Goal: Task Accomplishment & Management: Complete application form

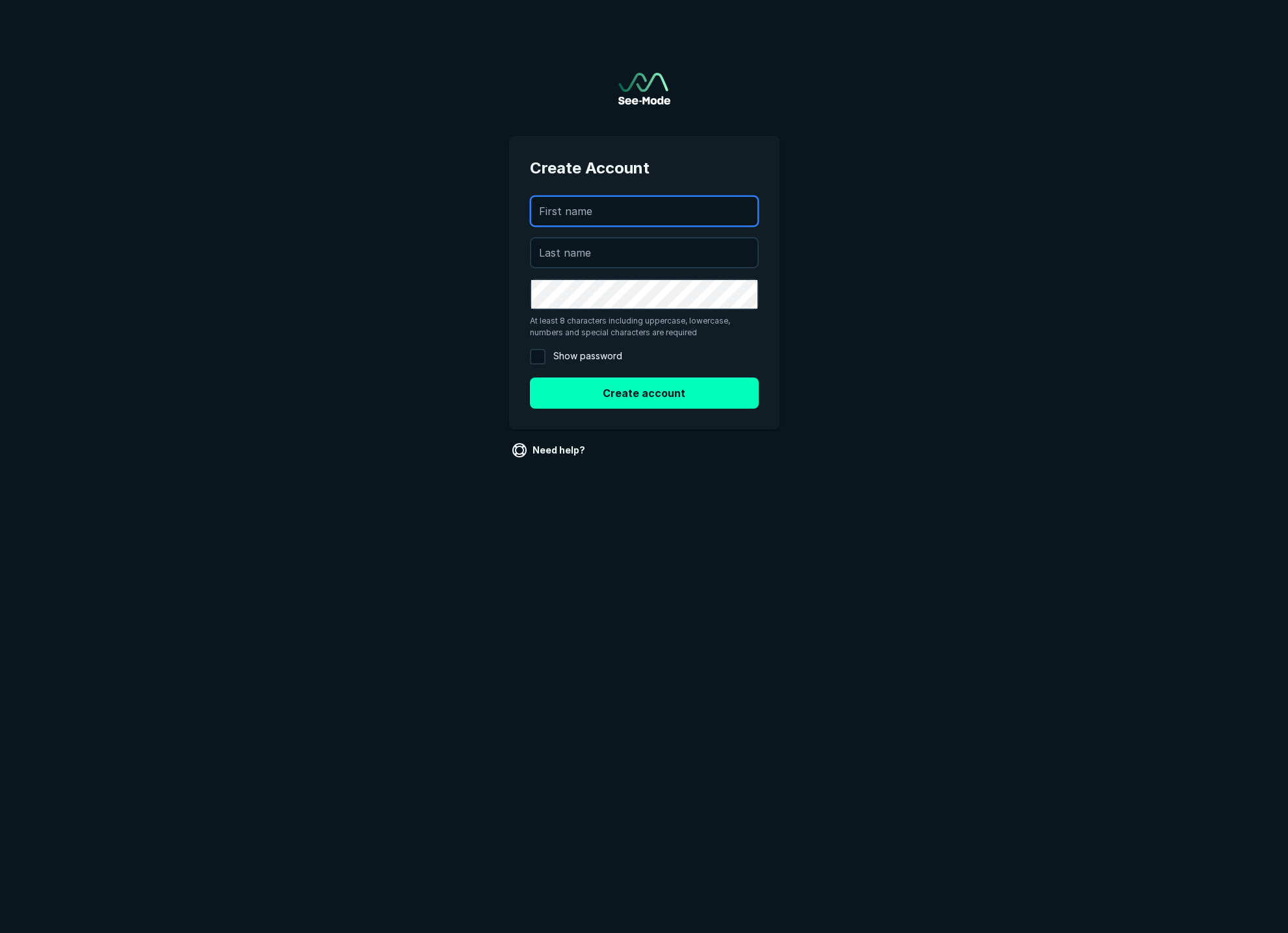
click at [638, 212] on input "text" at bounding box center [644, 212] width 226 height 29
type input "Rober"
type input "[PERSON_NAME]"
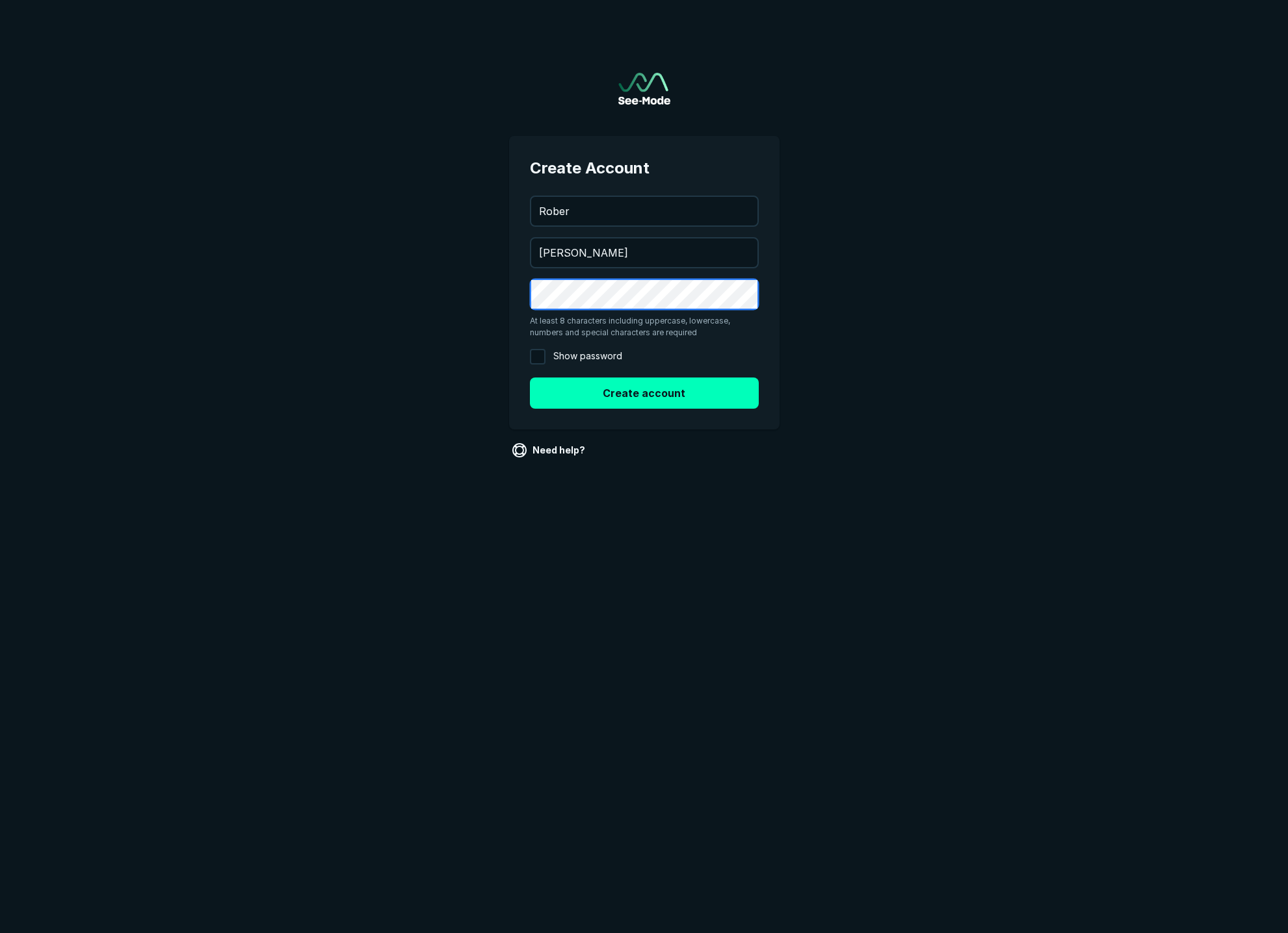
click at [368, 254] on main "Create Account [EMAIL_ADDRESS][DOMAIN_NAME] [PERSON_NAME] At least 8 characters…" at bounding box center [644, 254] width 1288 height 507
click at [598, 356] on span "Show password" at bounding box center [588, 357] width 69 height 16
click at [545, 356] on input "Show password" at bounding box center [537, 357] width 16 height 16
checkbox input "true"
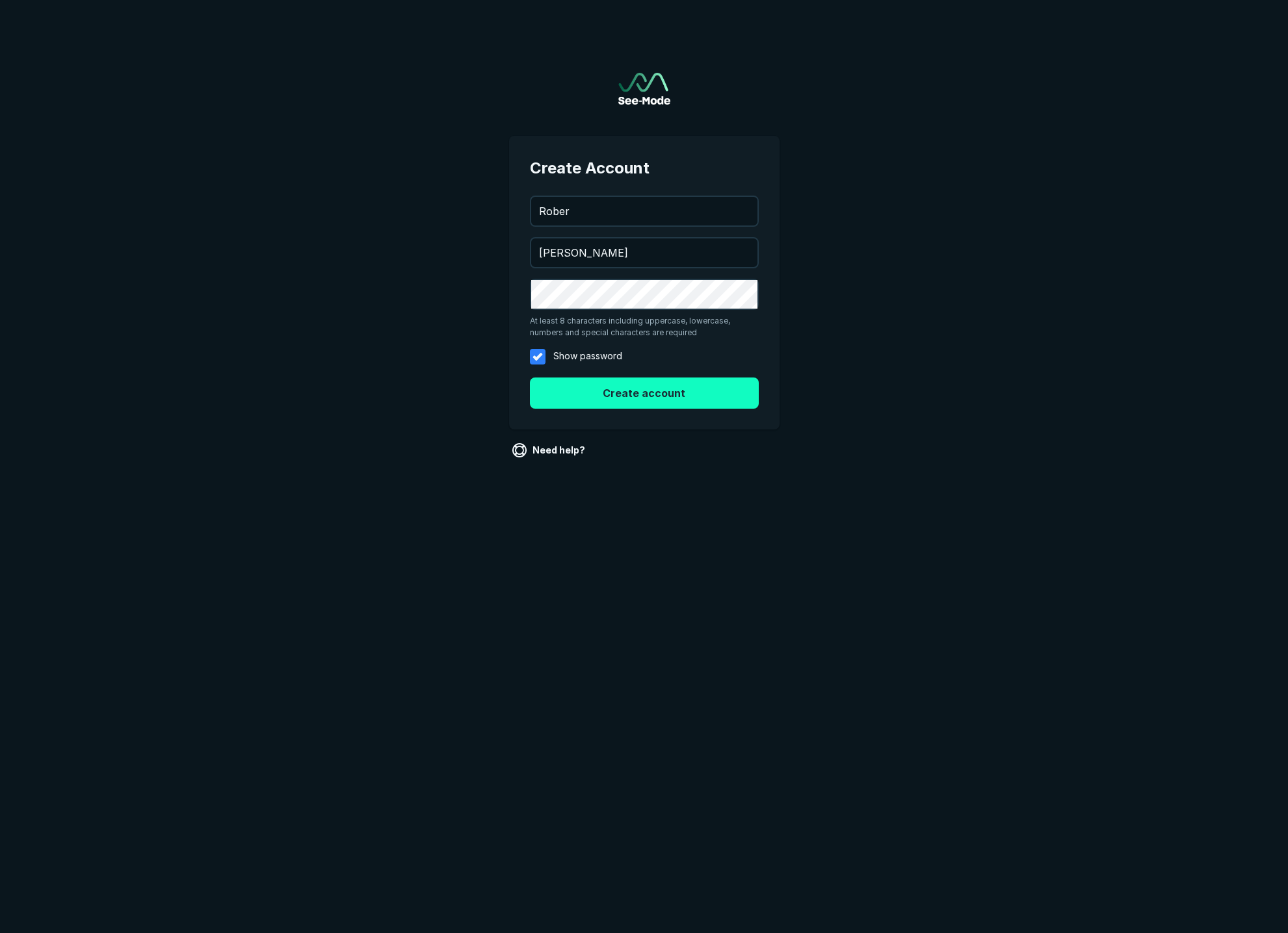
click at [603, 385] on button "Create account" at bounding box center [643, 393] width 228 height 31
click at [592, 220] on input "Rober" at bounding box center [644, 212] width 226 height 29
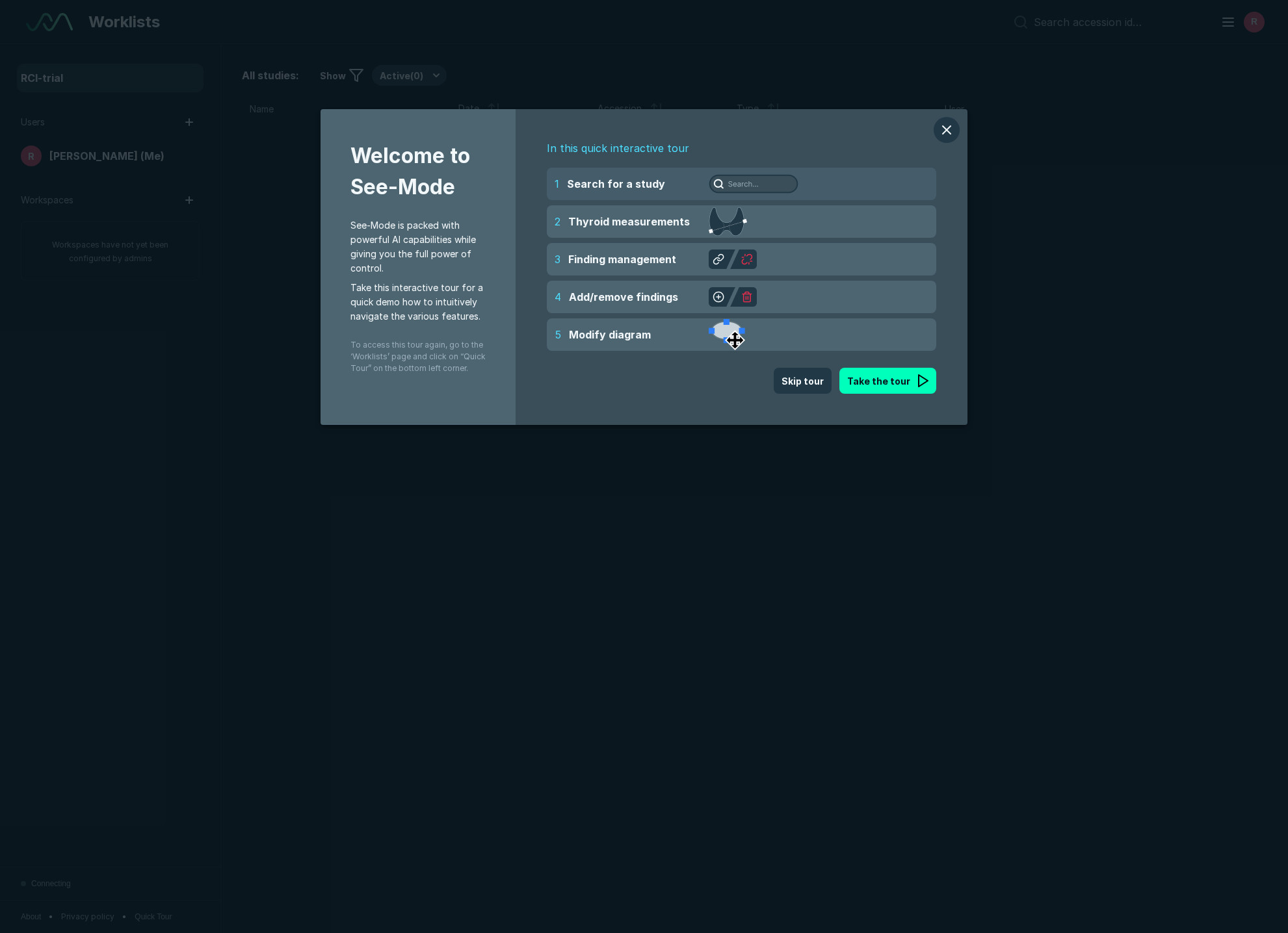
scroll to position [5435, 6263]
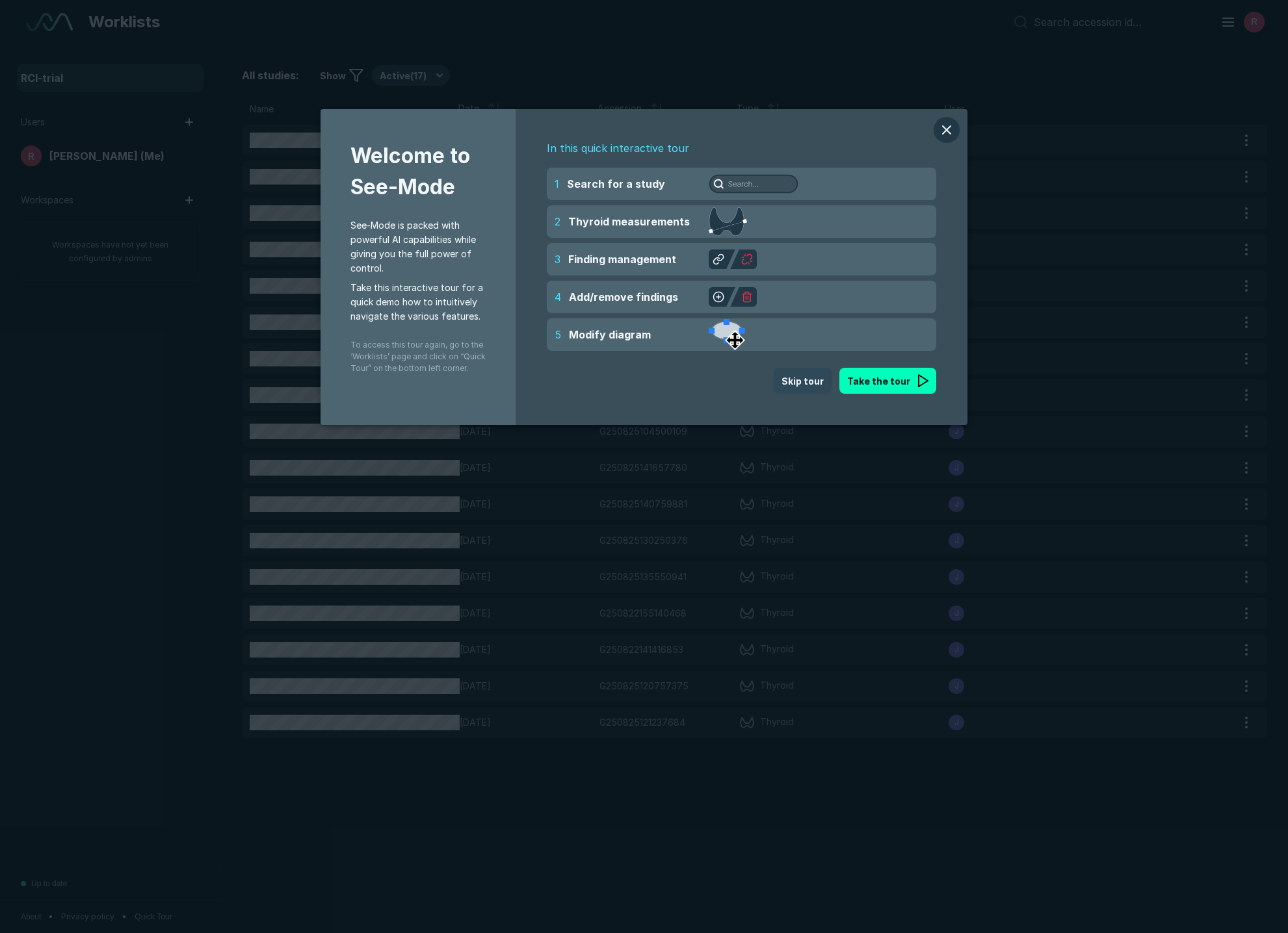
click at [809, 376] on button "Skip tour" at bounding box center [802, 380] width 58 height 26
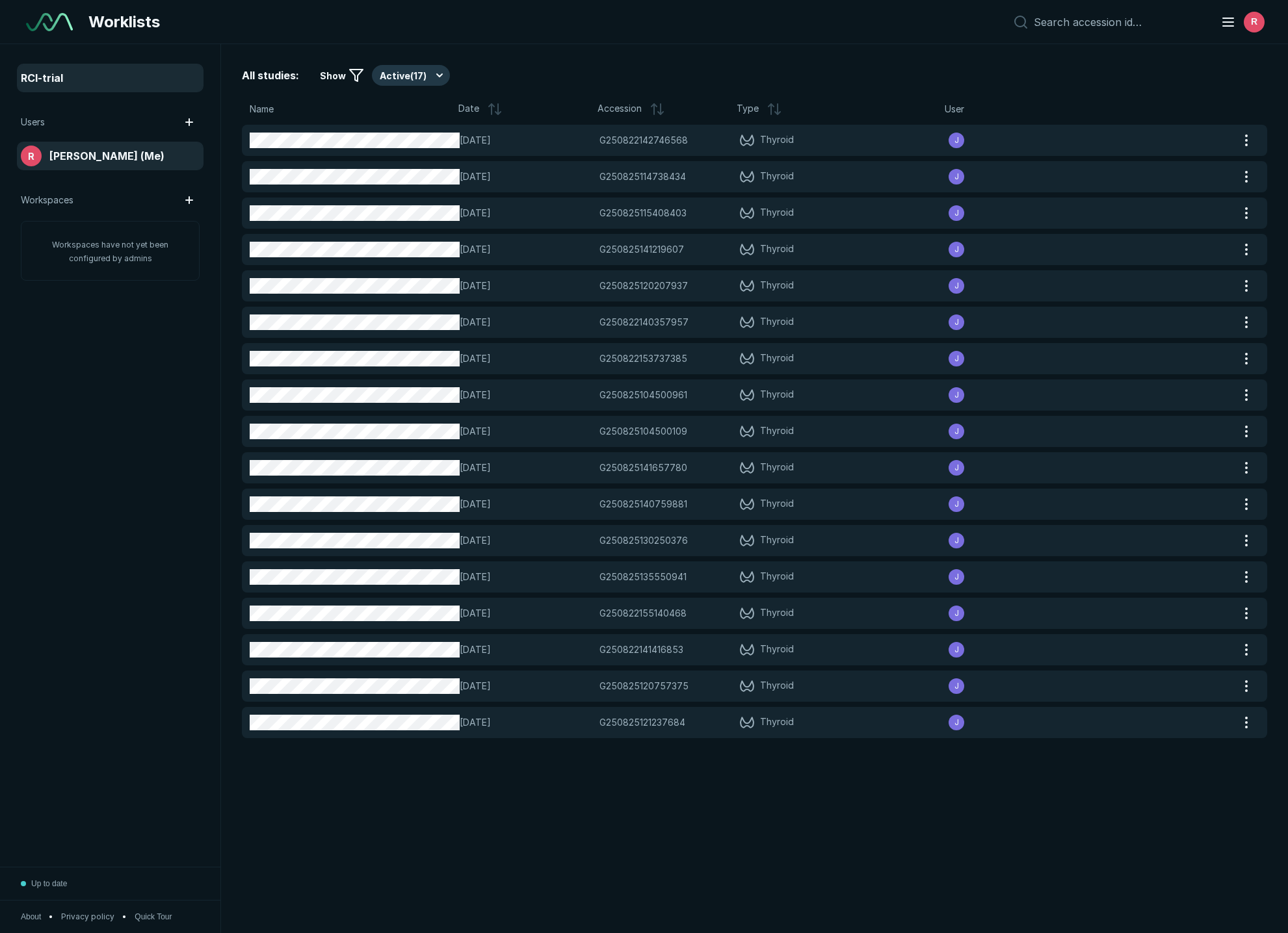
click at [83, 153] on span "[PERSON_NAME] (Me)" at bounding box center [107, 156] width 115 height 16
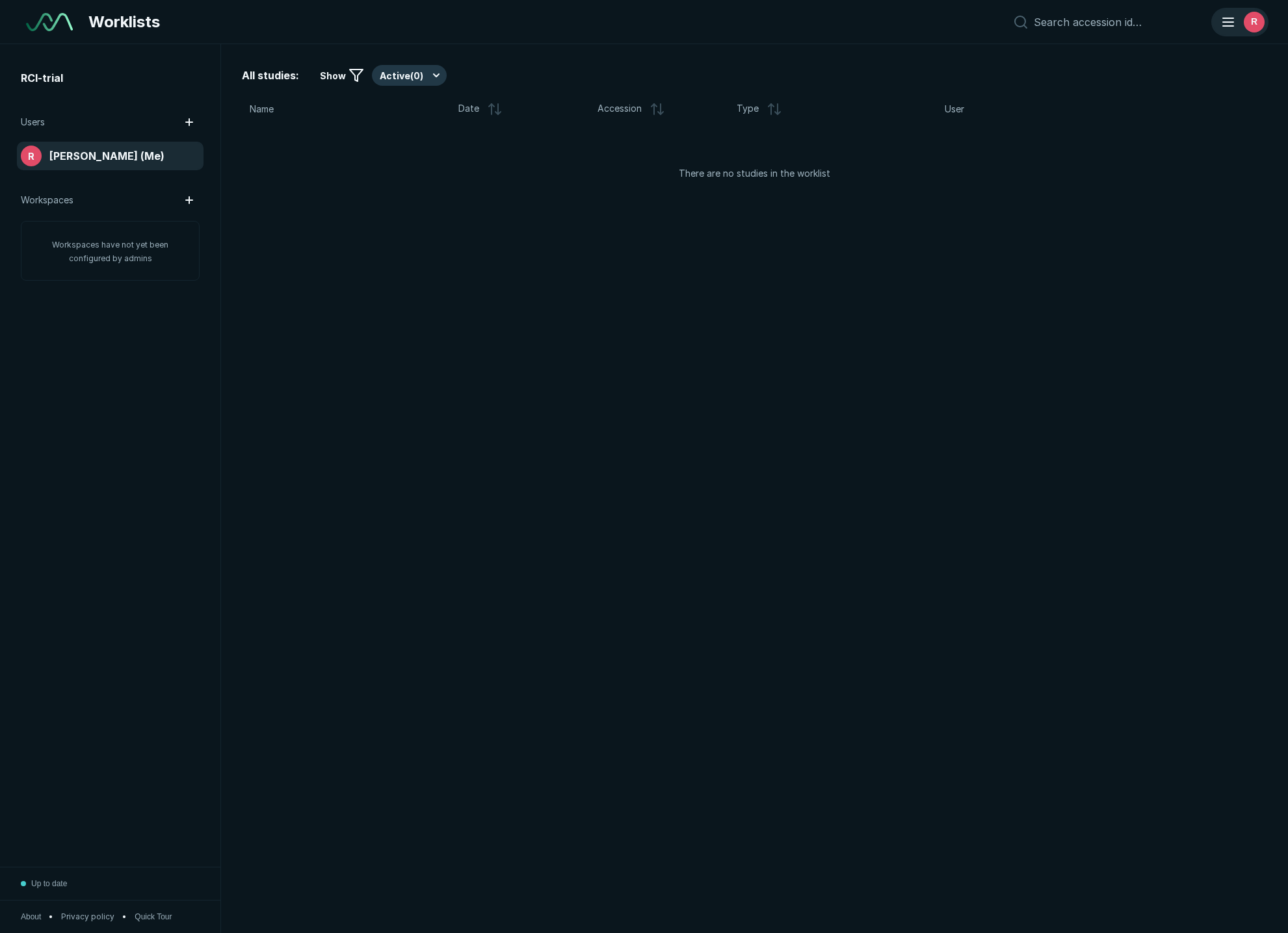
click at [1254, 21] on span "R" at bounding box center [1254, 22] width 7 height 13
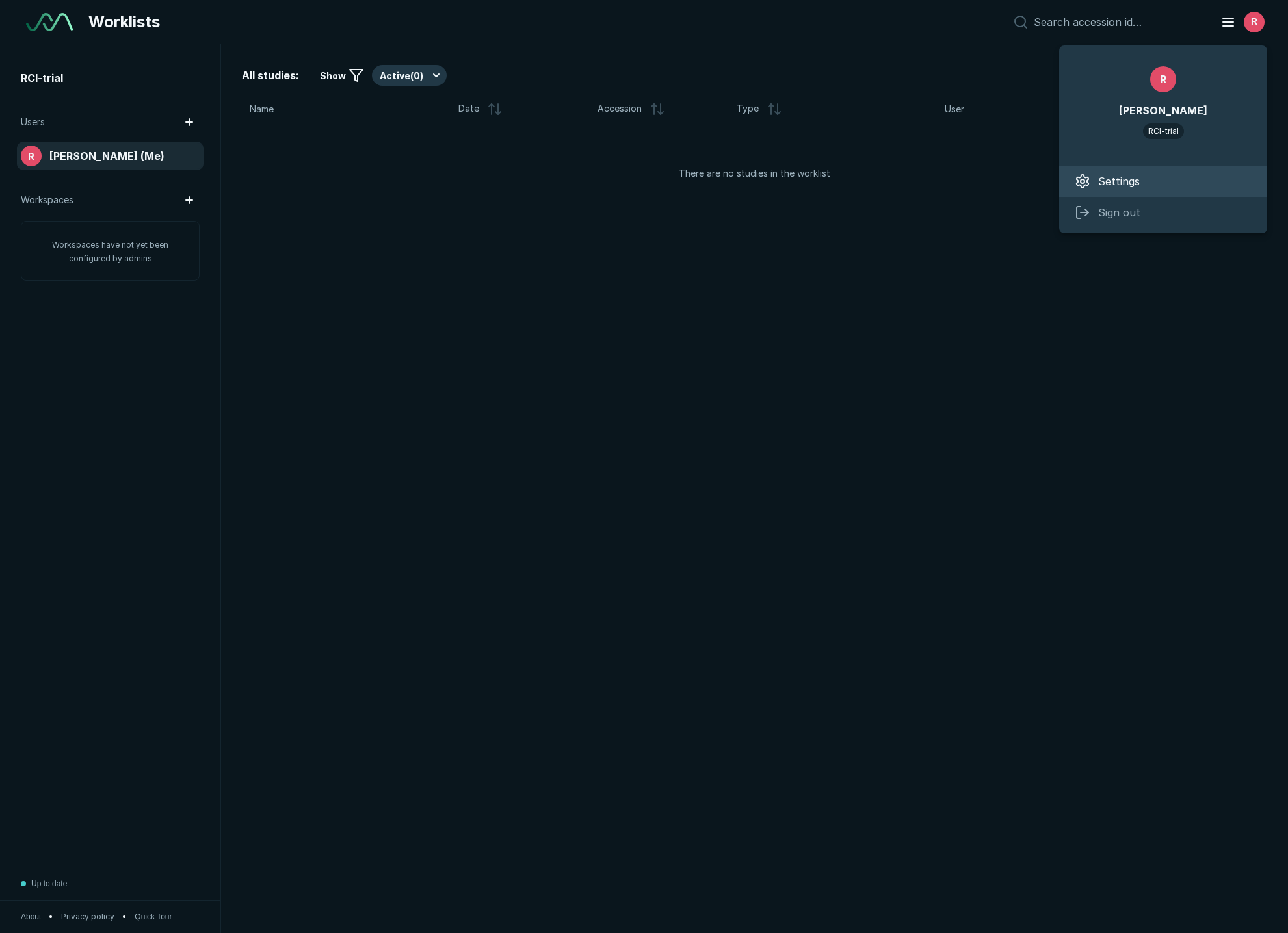
click at [1136, 174] on div "Settings" at bounding box center [1162, 181] width 208 height 31
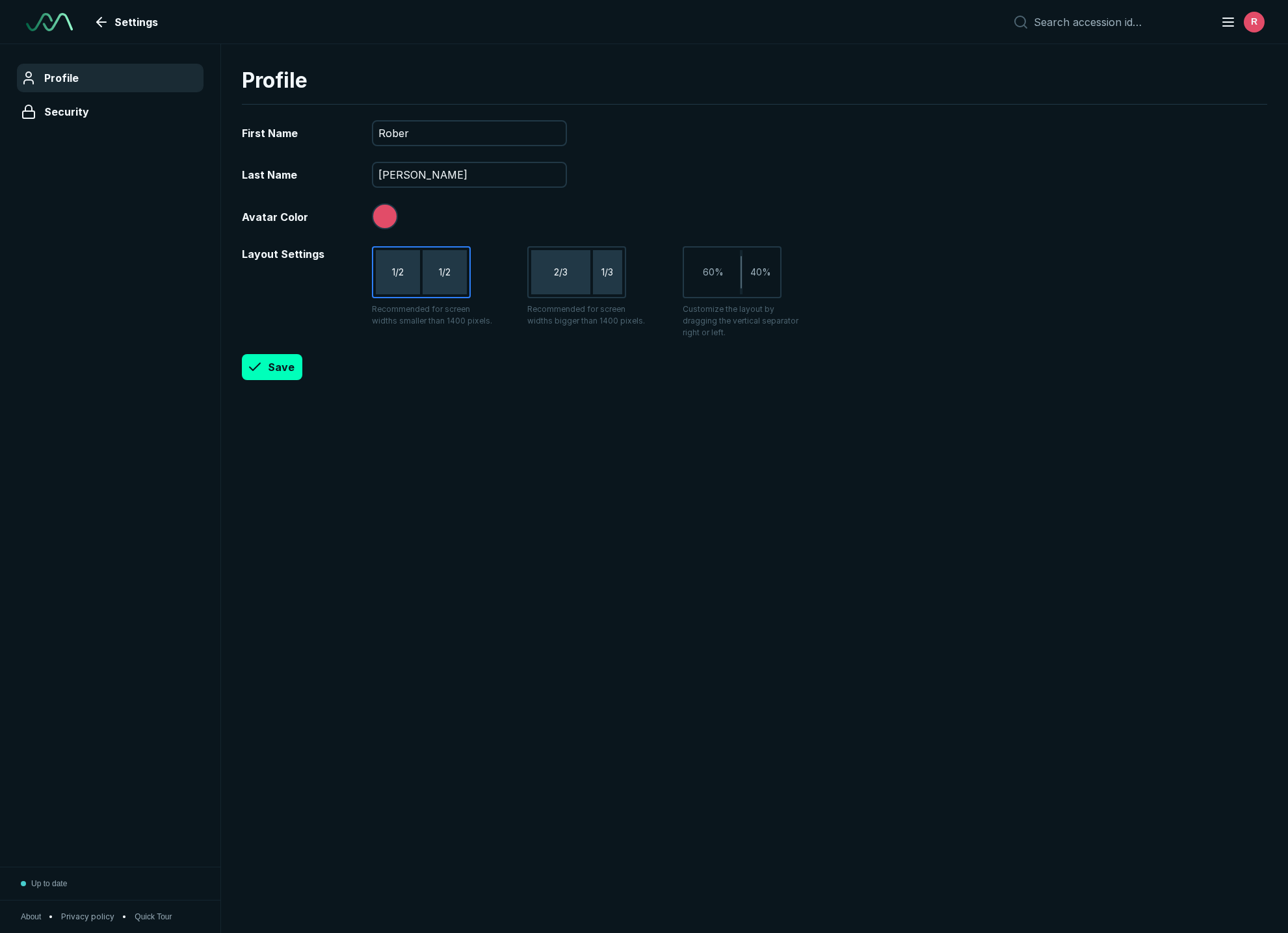
scroll to position [5435, 6263]
click at [439, 125] on input "Rober" at bounding box center [470, 133] width 192 height 24
type input "[PERSON_NAME]"
click at [280, 354] on button "Save" at bounding box center [272, 367] width 61 height 26
click at [975, 167] on div "Last Name [PERSON_NAME]" at bounding box center [754, 174] width 1025 height 26
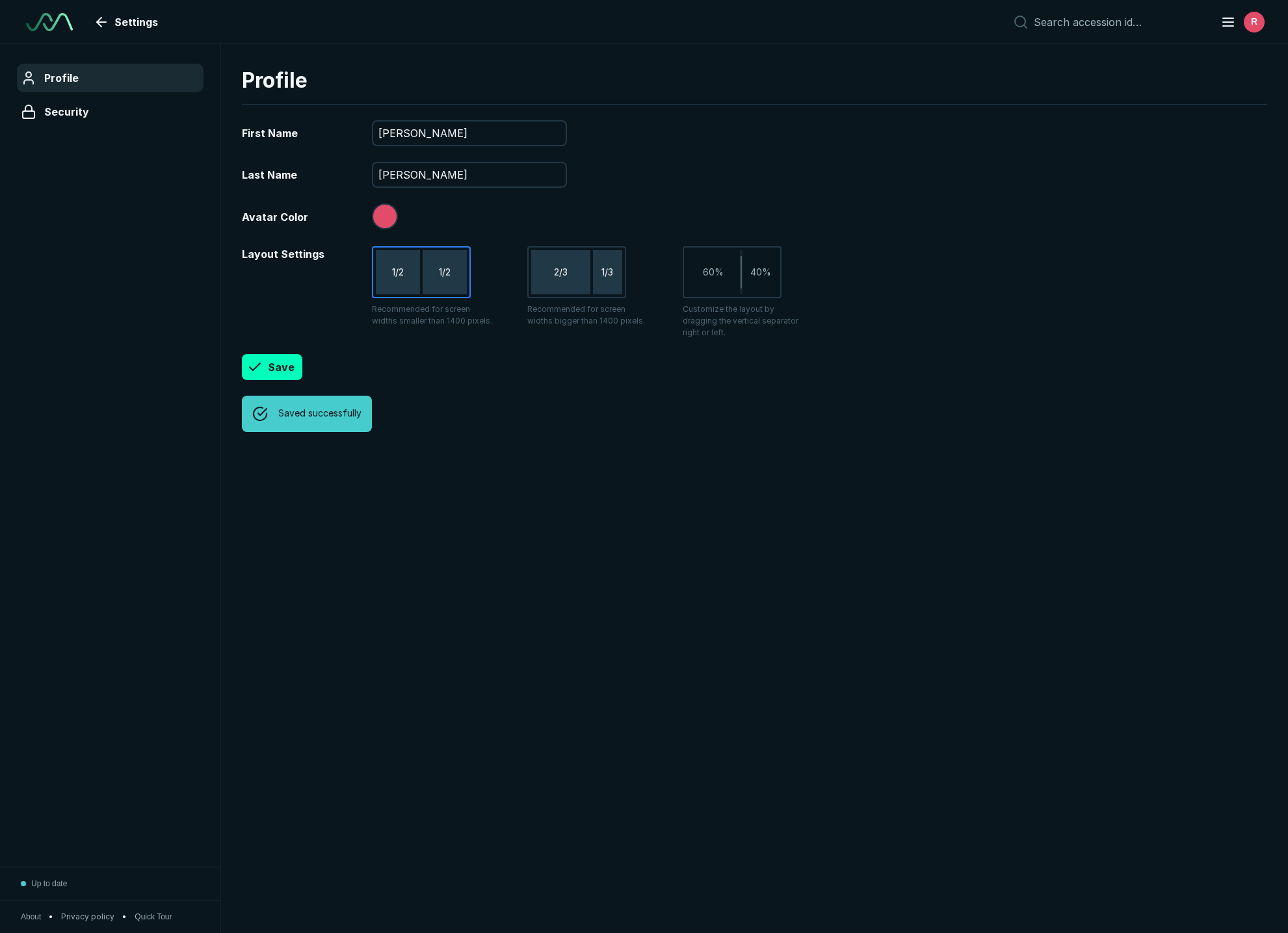
click at [64, 83] on span "Profile" at bounding box center [61, 78] width 35 height 16
click at [99, 17] on link "Settings" at bounding box center [127, 22] width 78 height 26
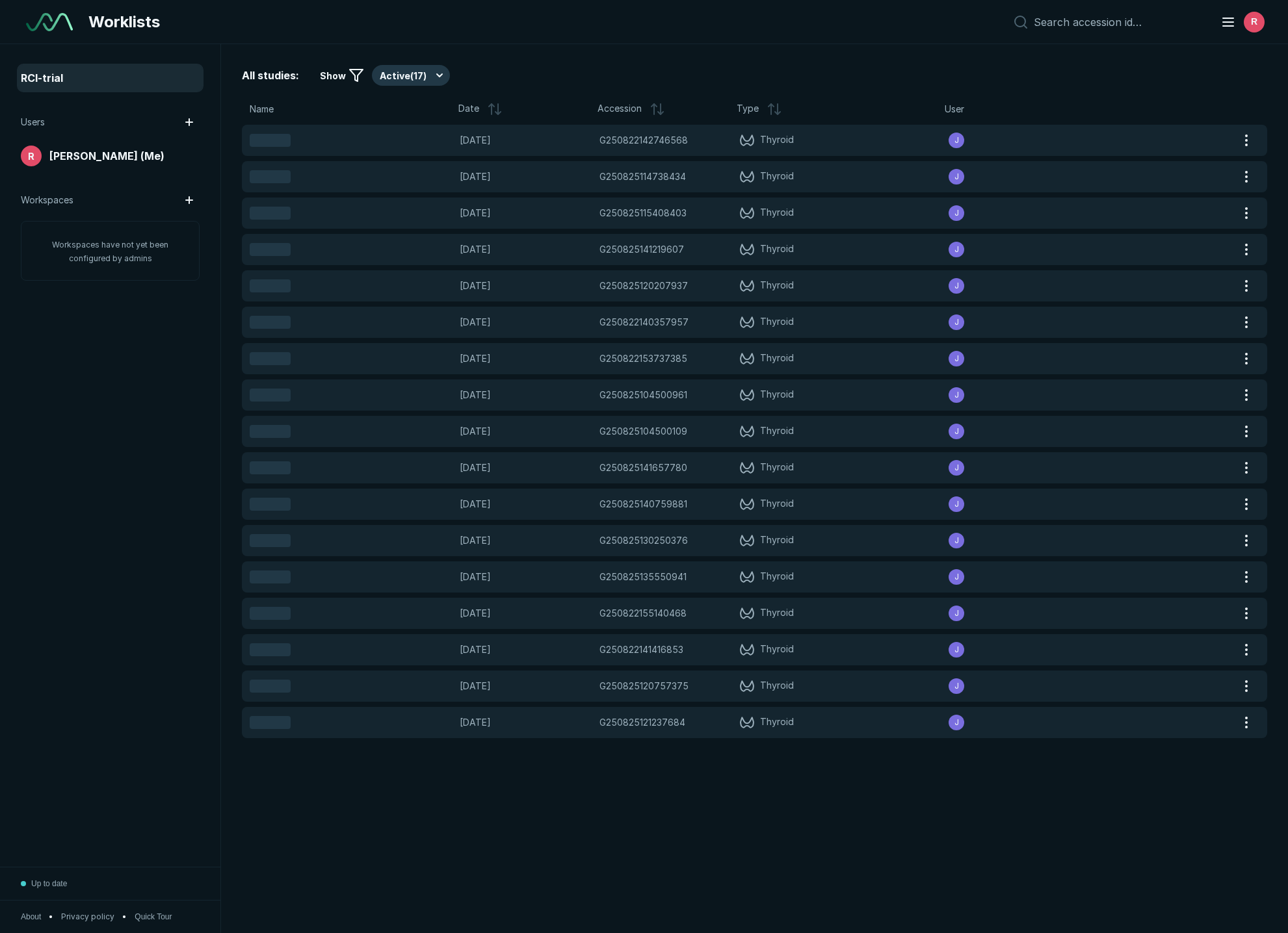
scroll to position [5435, 6263]
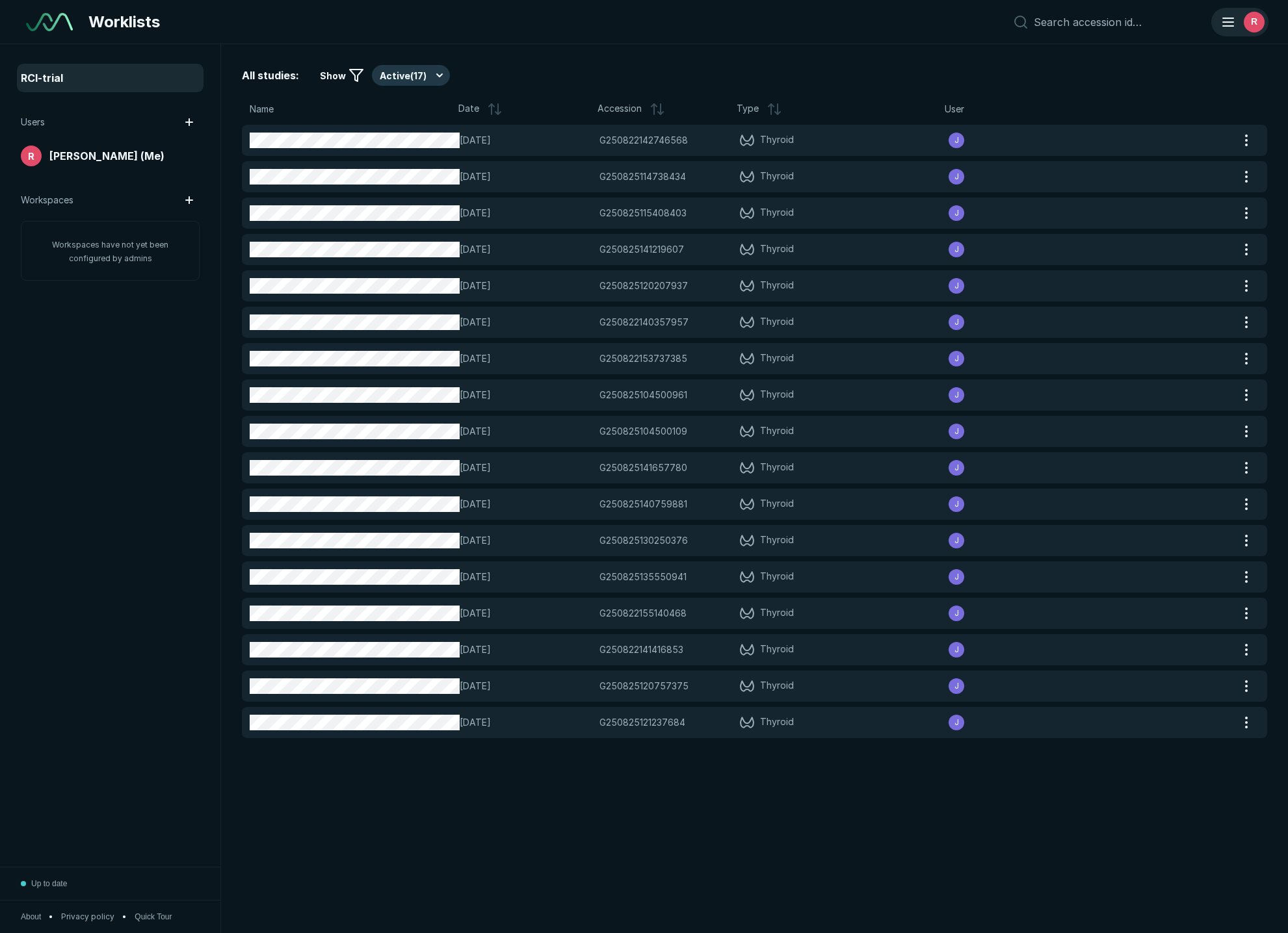
click at [1253, 19] on span "R" at bounding box center [1254, 22] width 7 height 13
click at [134, 152] on span "[PERSON_NAME] (Me)" at bounding box center [107, 156] width 115 height 16
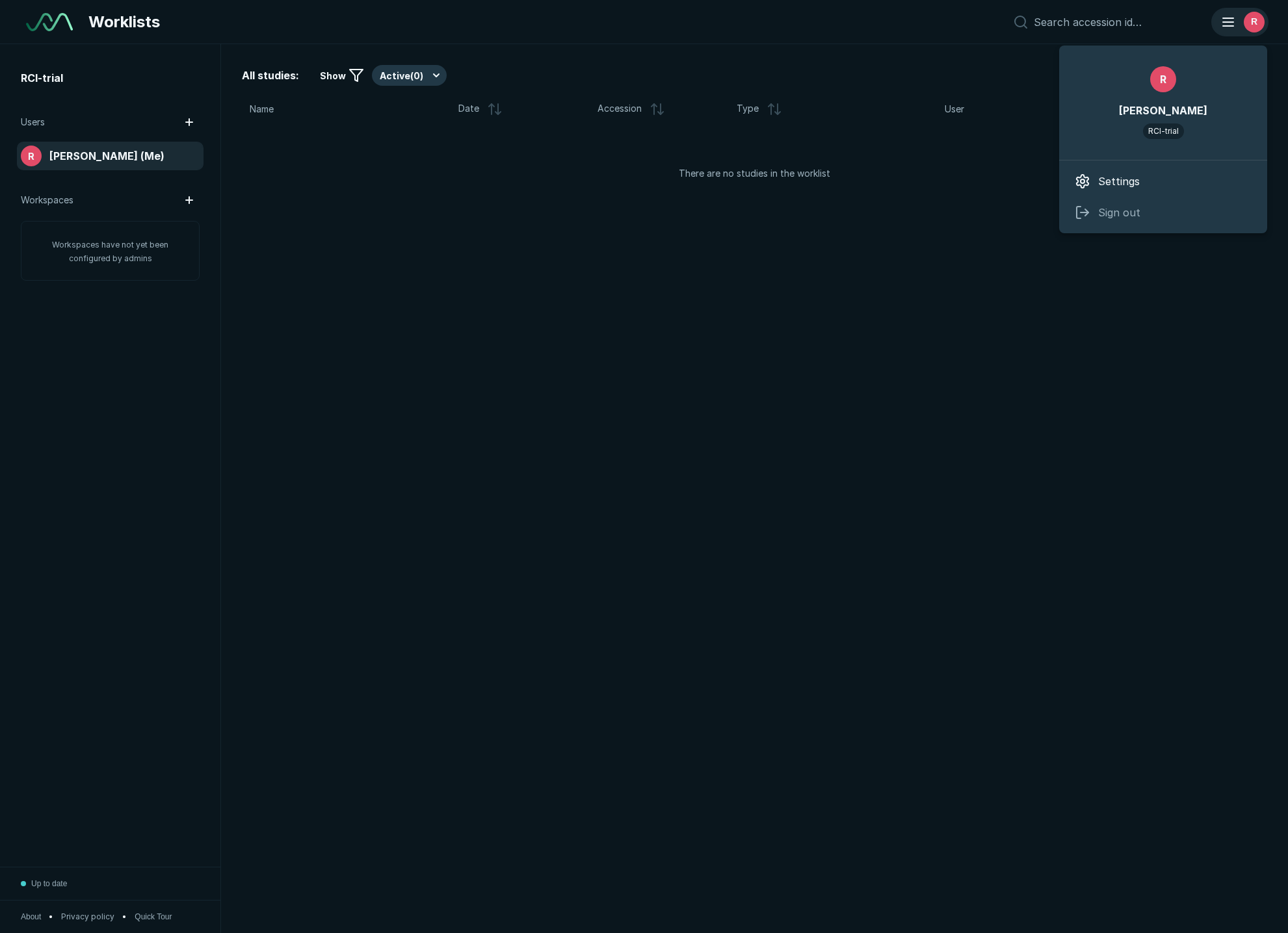
click at [1265, 14] on div "R" at bounding box center [1239, 22] width 55 height 26
click at [536, 217] on div "All studies: Show Active ( 0 ) Name Date Accession Type User There are no studi…" at bounding box center [754, 488] width 1066 height 889
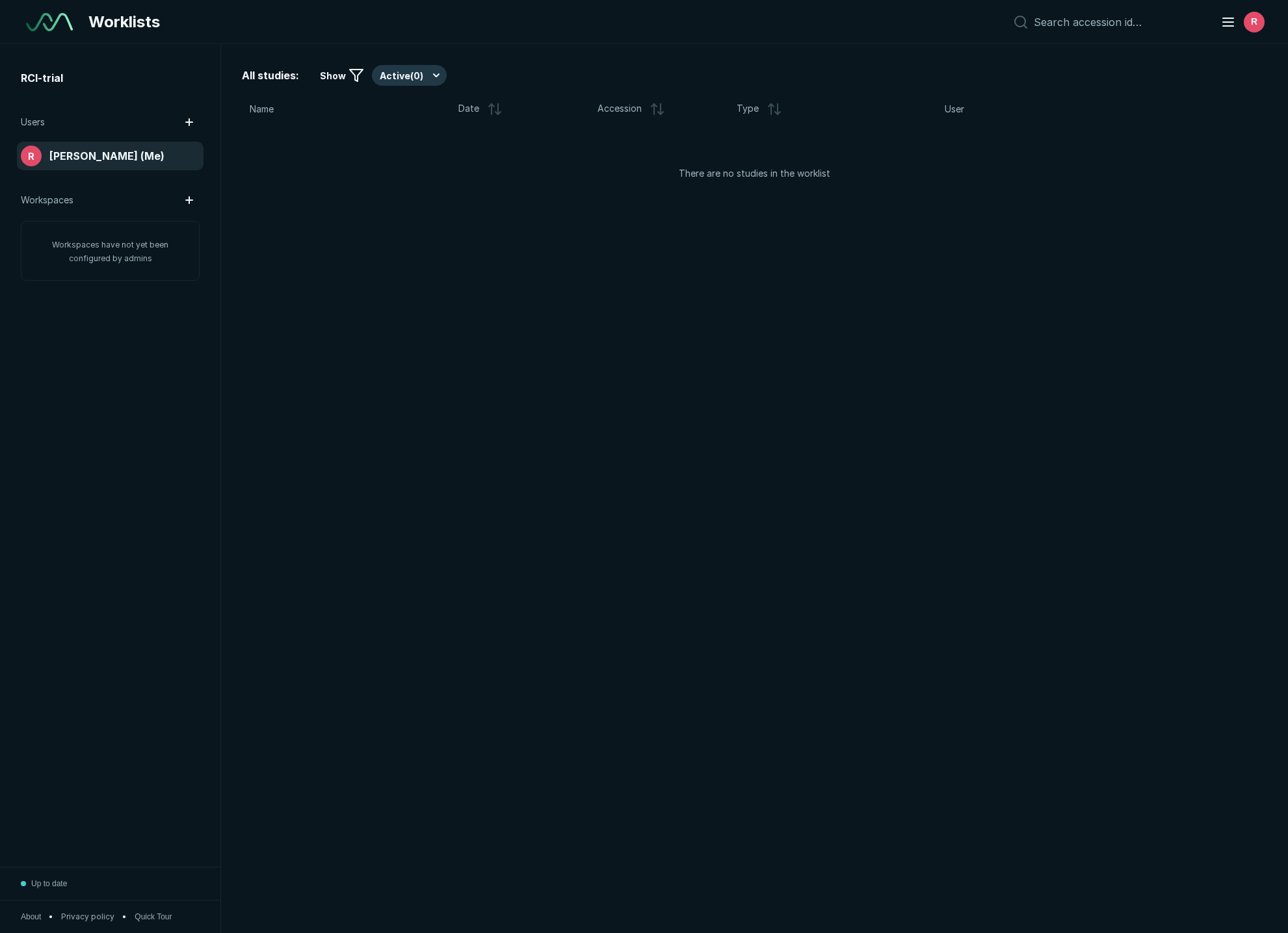
click at [101, 125] on div "Users" at bounding box center [110, 122] width 179 height 21
click at [71, 151] on span "[PERSON_NAME] (Me)" at bounding box center [107, 156] width 115 height 16
click at [78, 202] on div "Workspaces" at bounding box center [110, 200] width 179 height 21
click at [180, 197] on button "button" at bounding box center [189, 200] width 21 height 21
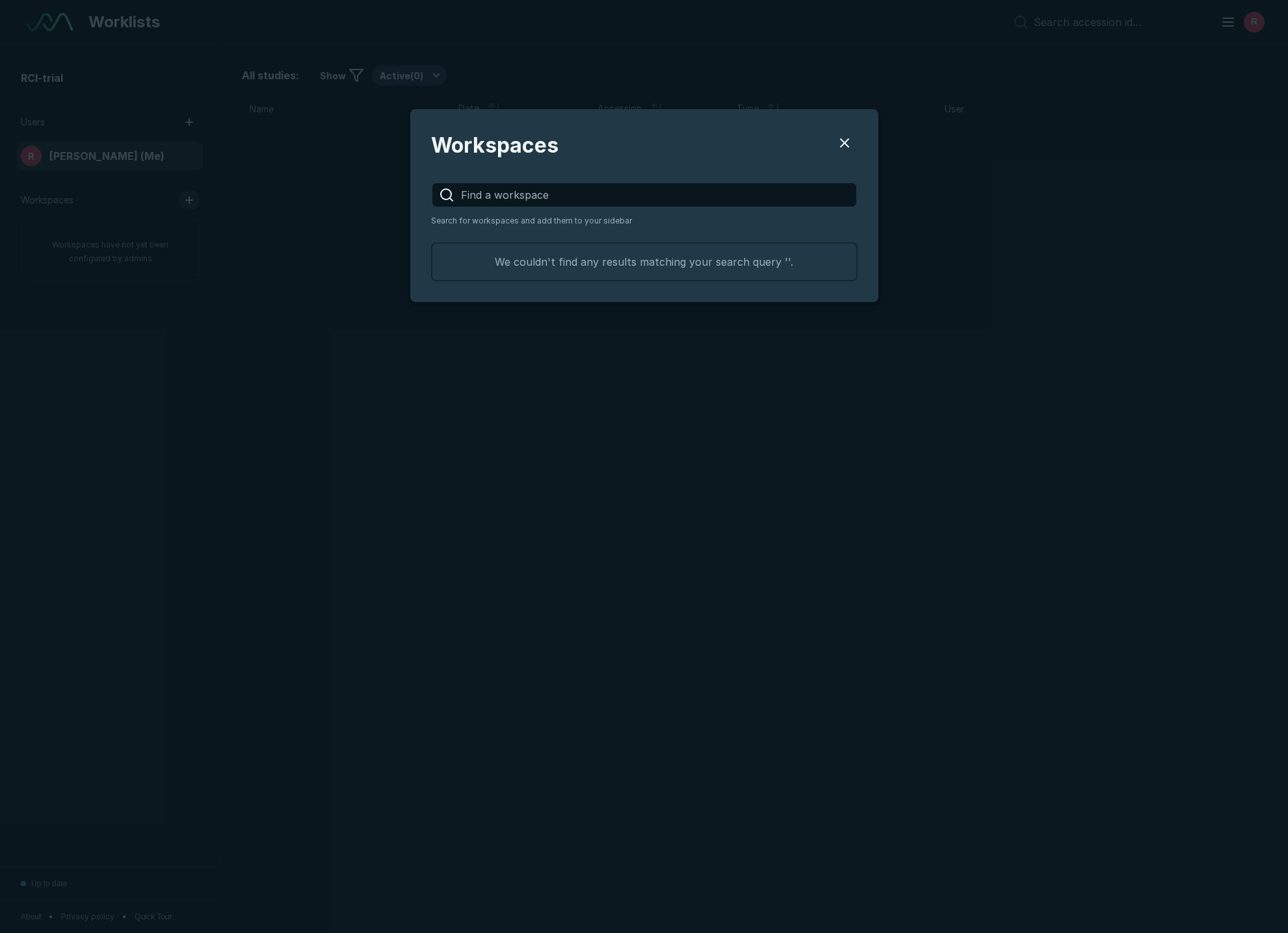
scroll to position [1691, 3462]
click at [848, 137] on button "Users" at bounding box center [844, 142] width 26 height 26
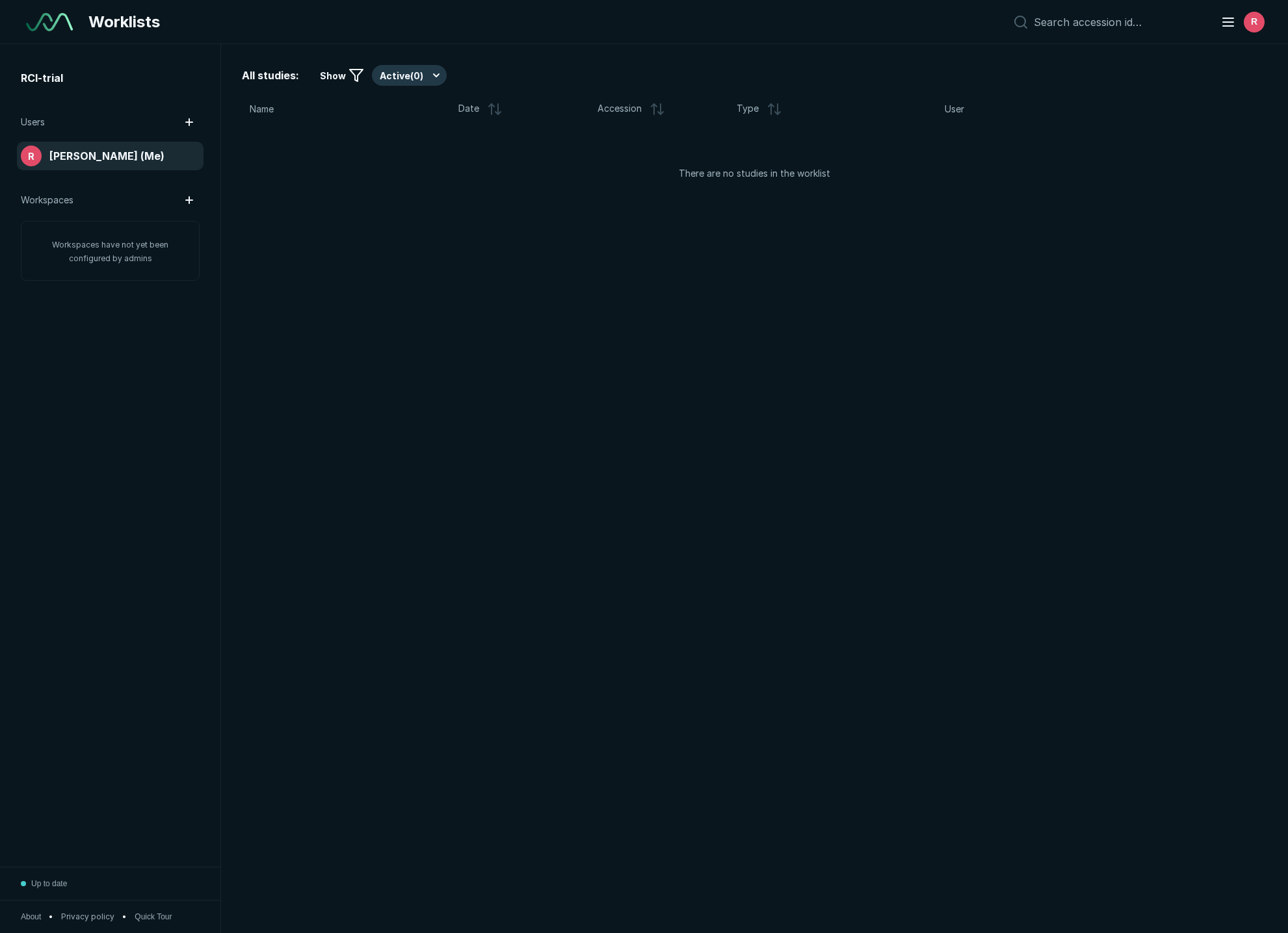
click at [276, 75] on span "All studies:" at bounding box center [271, 75] width 57 height 16
click at [397, 77] on button "Active ( 0 )" at bounding box center [409, 75] width 75 height 21
click at [359, 81] on icon at bounding box center [356, 75] width 16 height 16
click at [343, 78] on span "Show" at bounding box center [332, 76] width 26 height 13
click at [1144, 19] on input at bounding box center [1119, 22] width 171 height 13
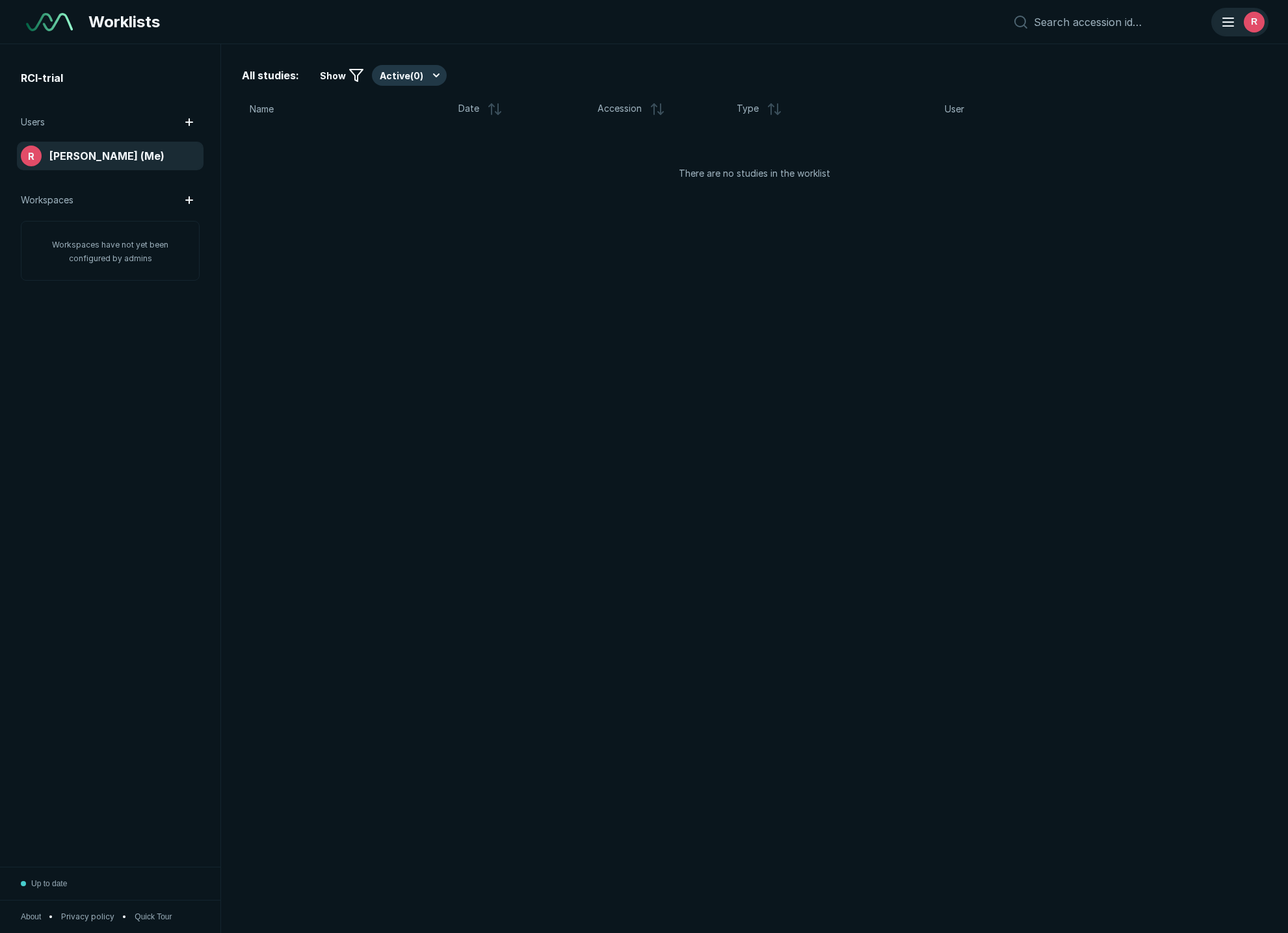
drag, startPoint x: 1211, startPoint y: 20, endPoint x: 1222, endPoint y: 19, distance: 11.0
click at [1216, 20] on div "R" at bounding box center [1136, 22] width 260 height 26
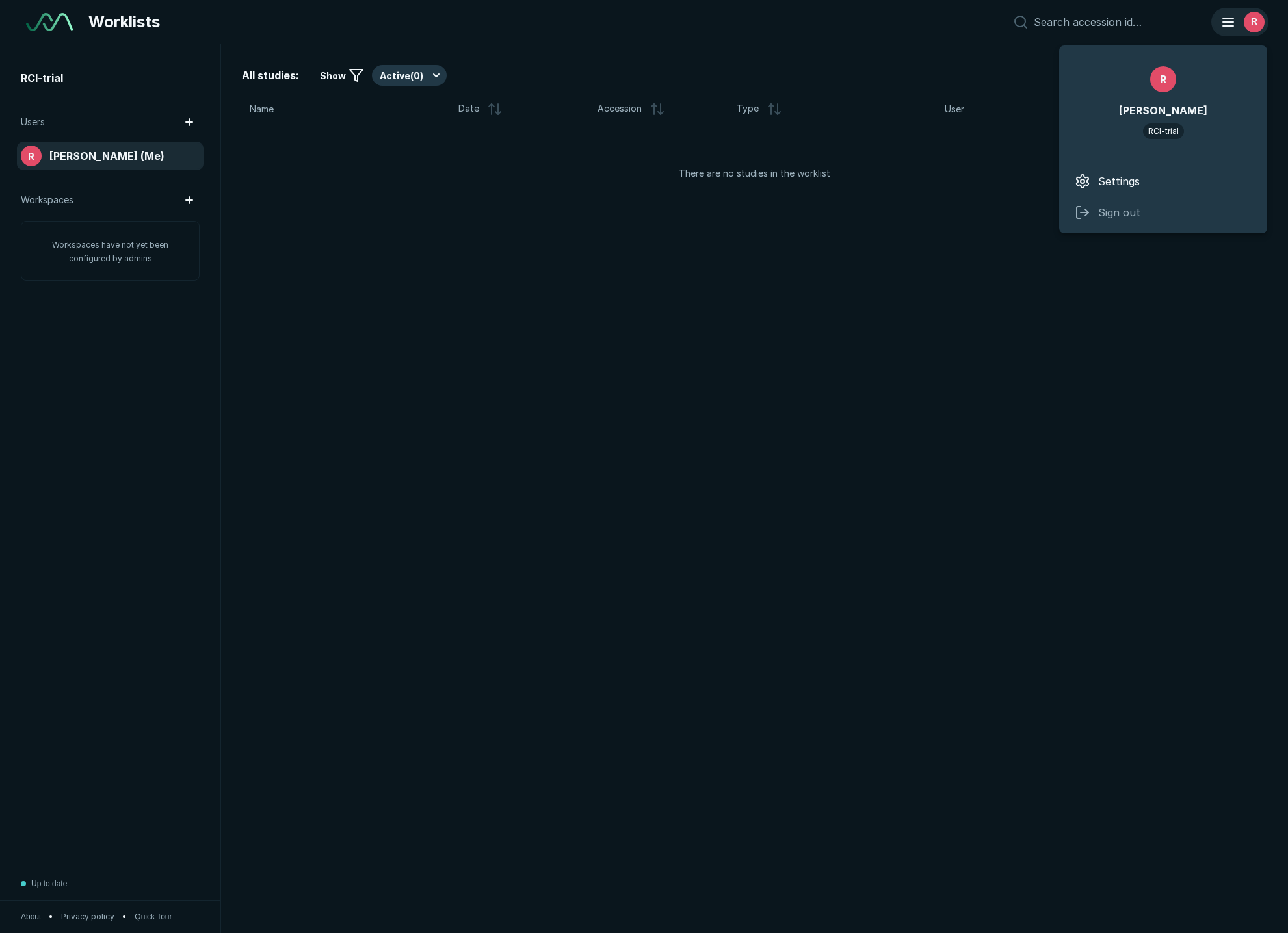
click at [1226, 20] on icon "button" at bounding box center [1227, 22] width 16 height 16
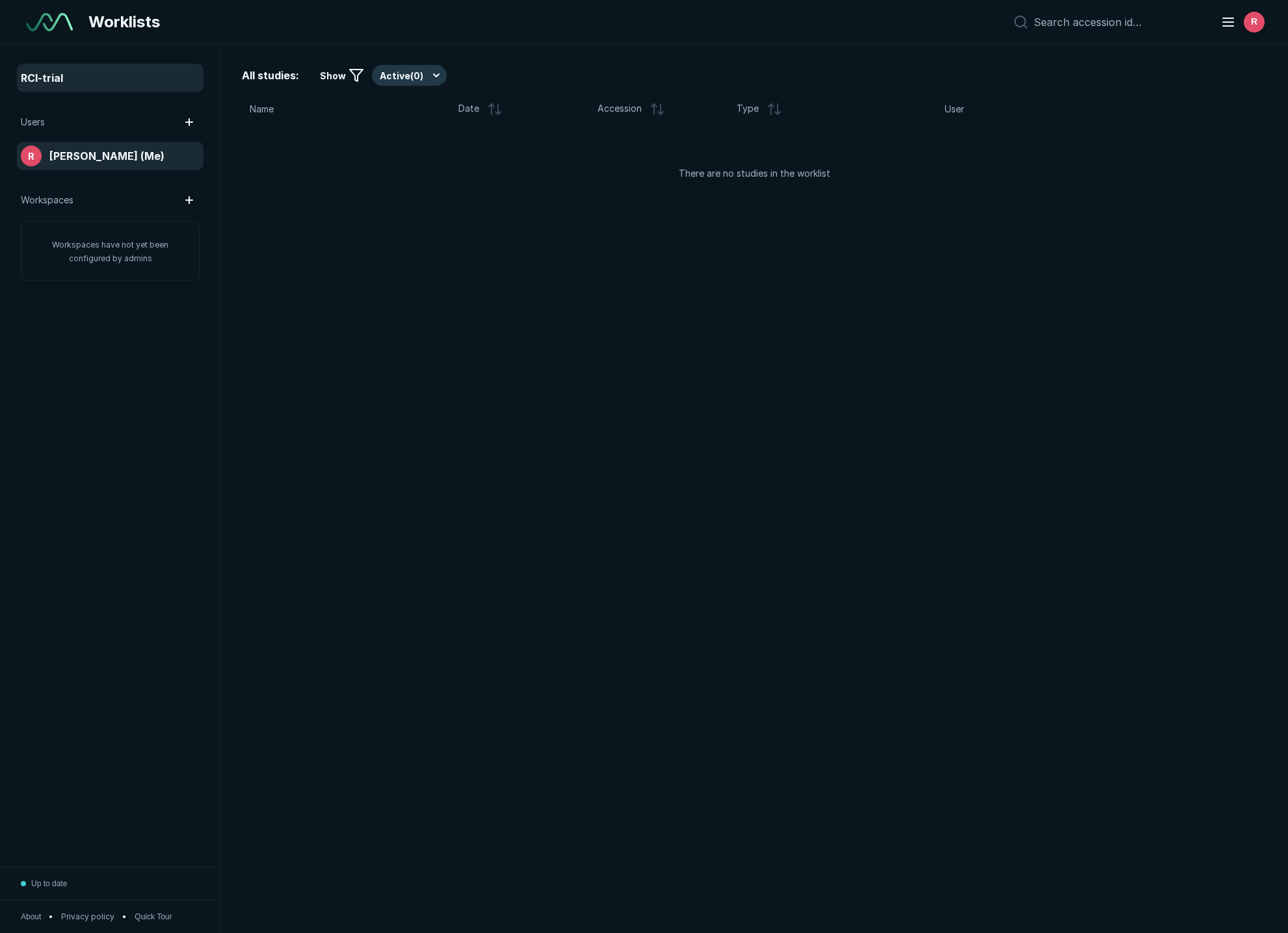
click at [144, 87] on div "RCI-trial" at bounding box center [110, 78] width 179 height 21
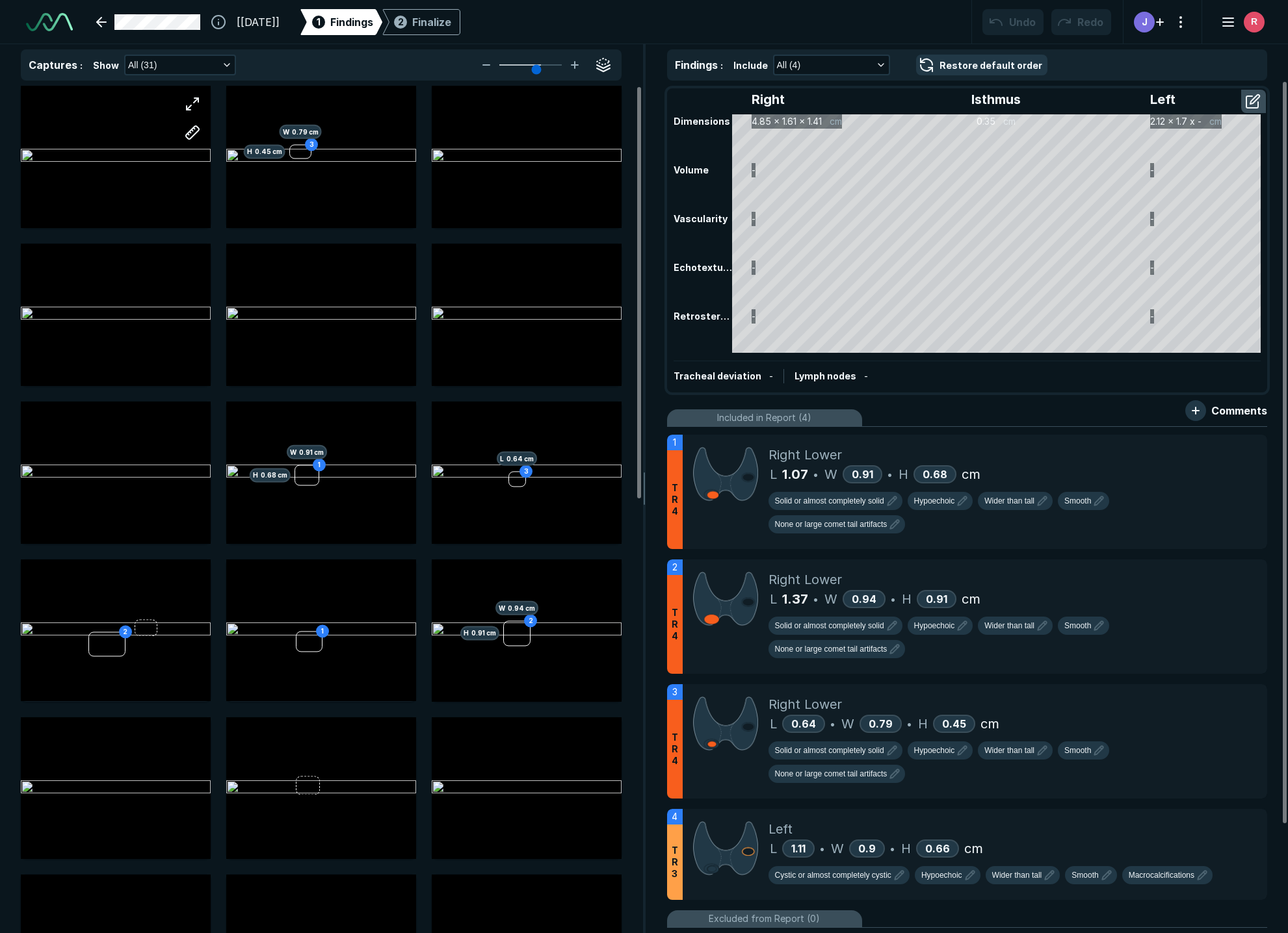
click at [135, 153] on div at bounding box center [115, 157] width 190 height 142
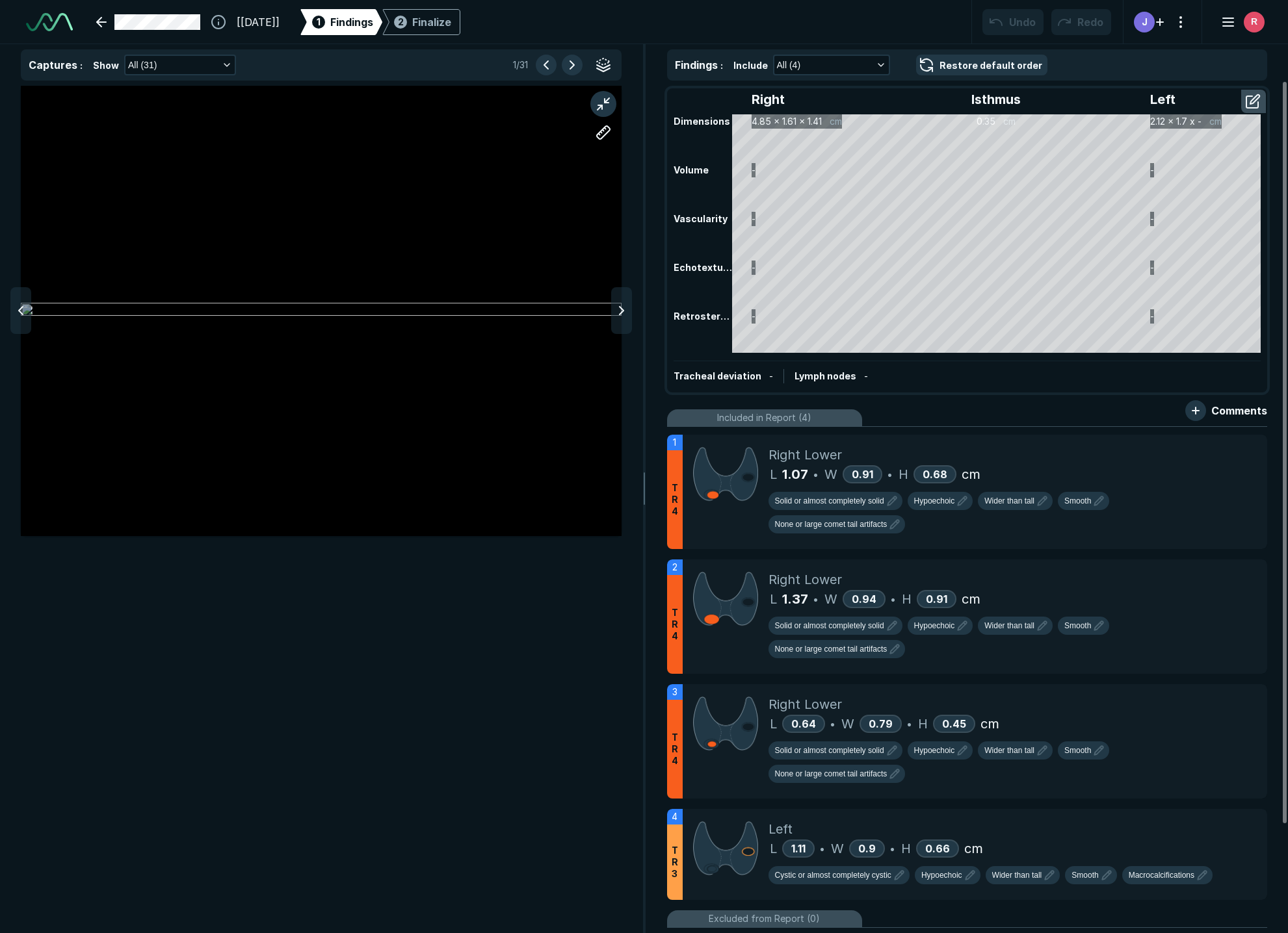
scroll to position [5342, 4350]
click at [141, 160] on div at bounding box center [321, 311] width 601 height 450
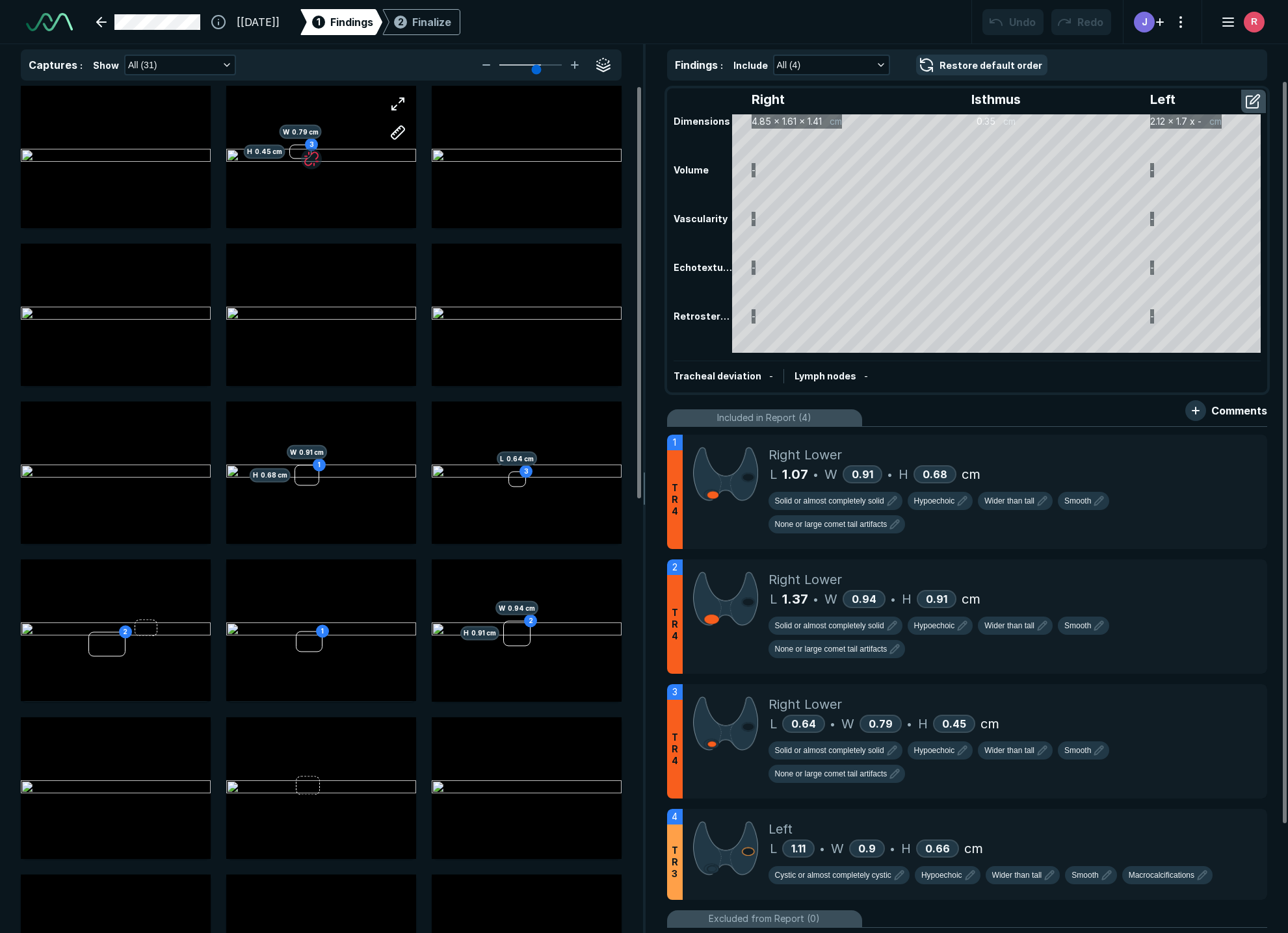
click at [276, 186] on div "3 H 0.45 cm W 0.79 cm" at bounding box center [320, 157] width 190 height 142
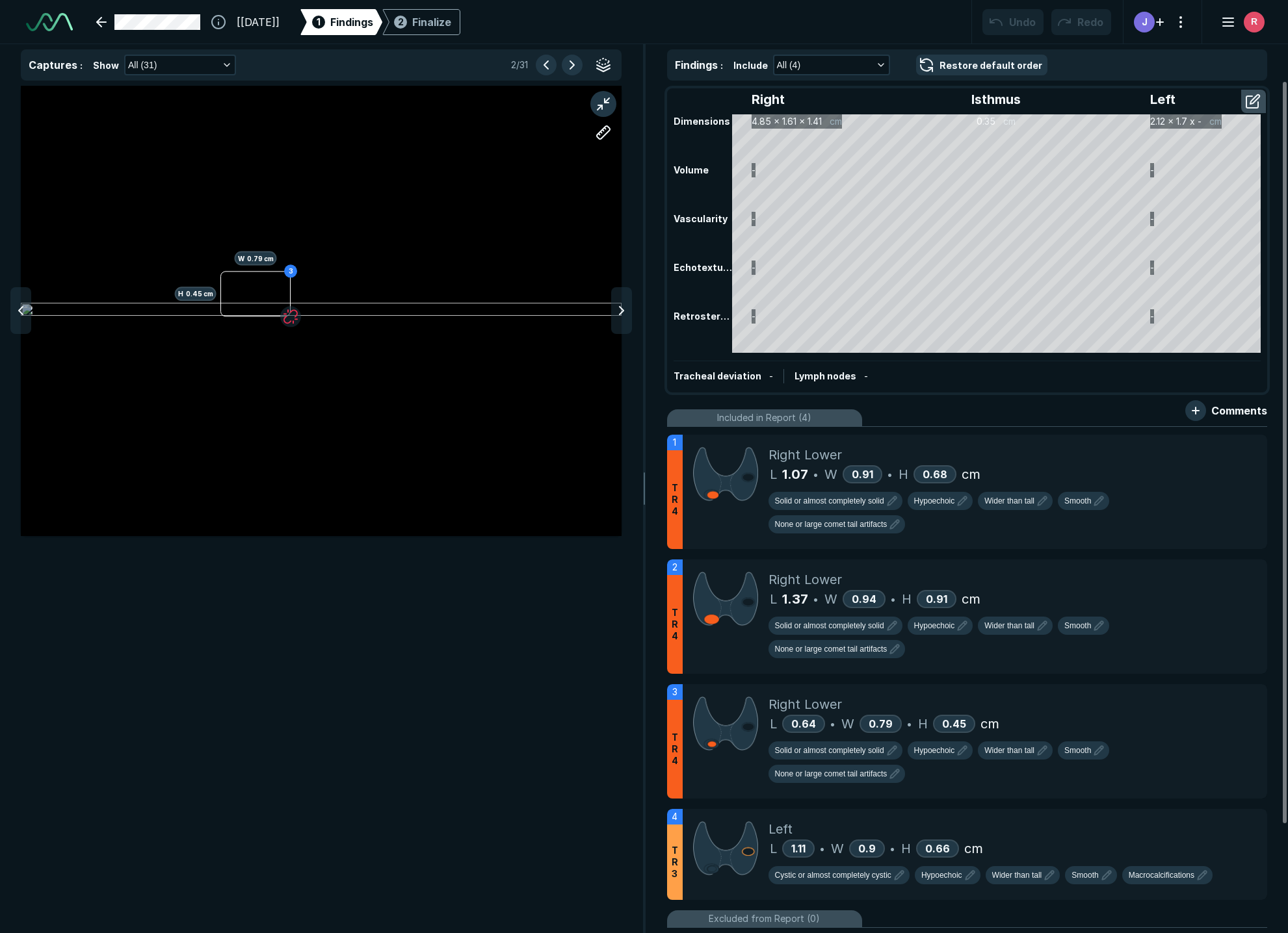
click at [280, 180] on div "3 H 0.45 cm W 0.79 cm" at bounding box center [321, 311] width 601 height 450
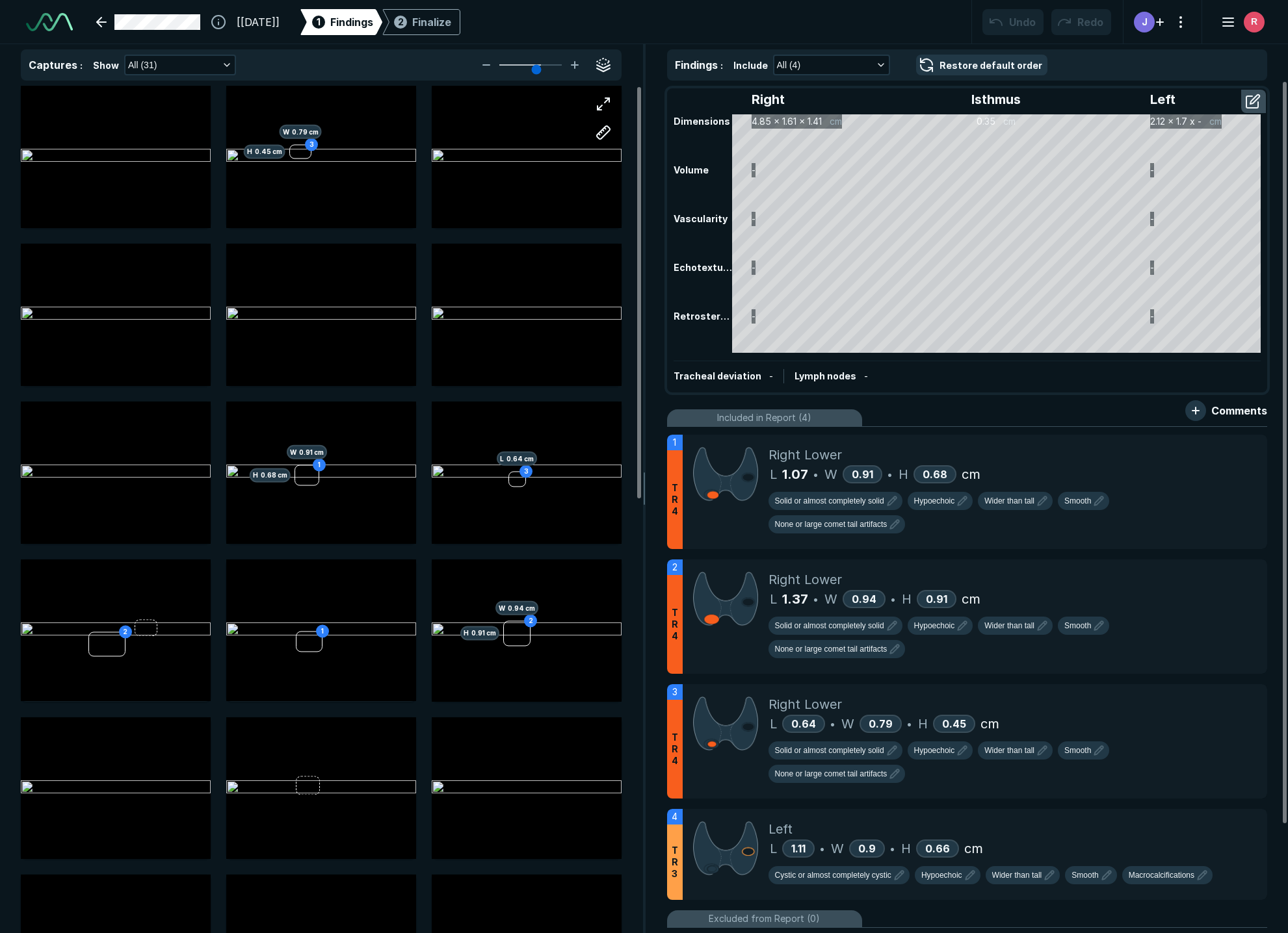
click at [533, 205] on div at bounding box center [526, 157] width 190 height 142
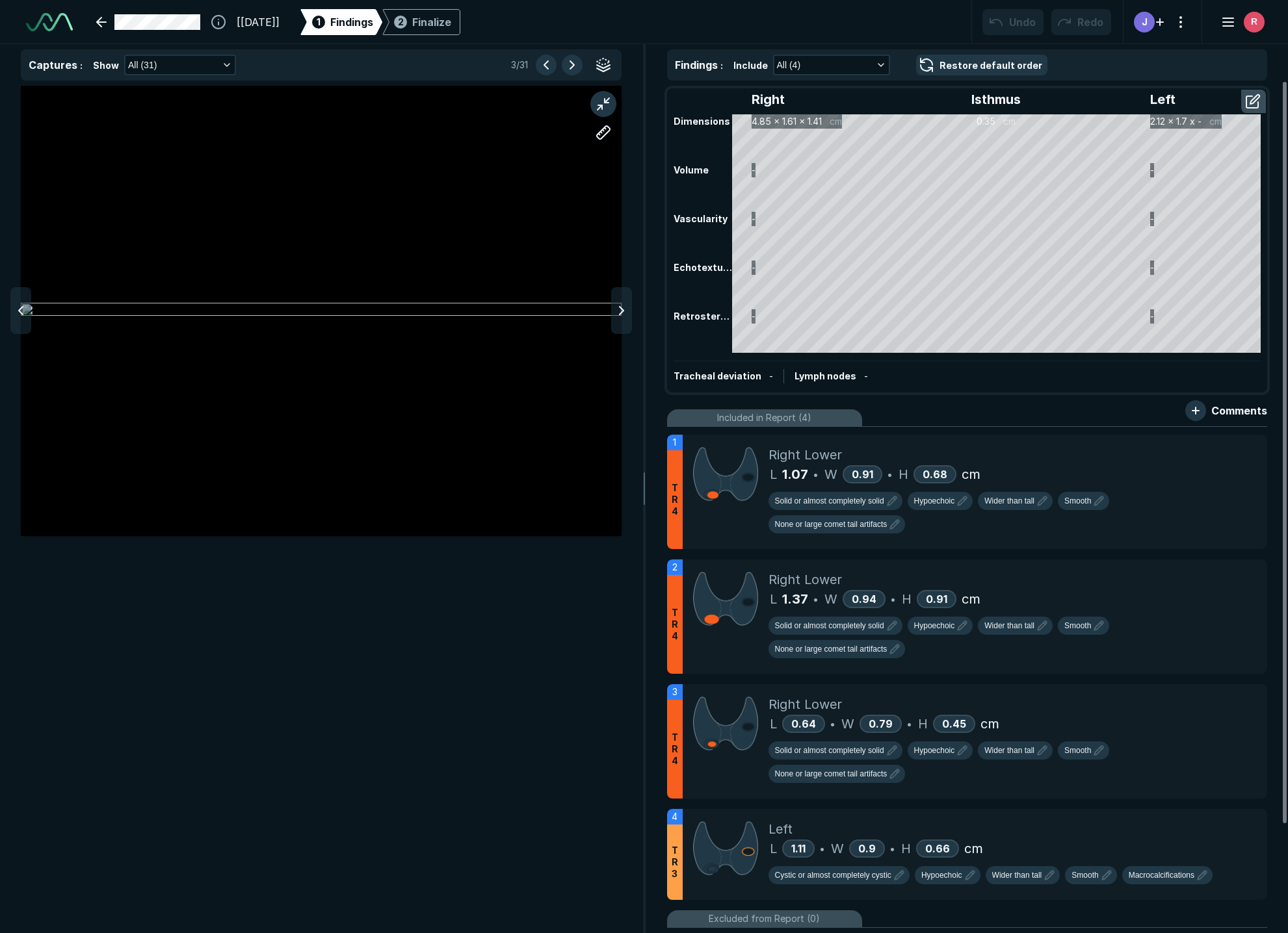
click at [472, 206] on div at bounding box center [321, 311] width 601 height 450
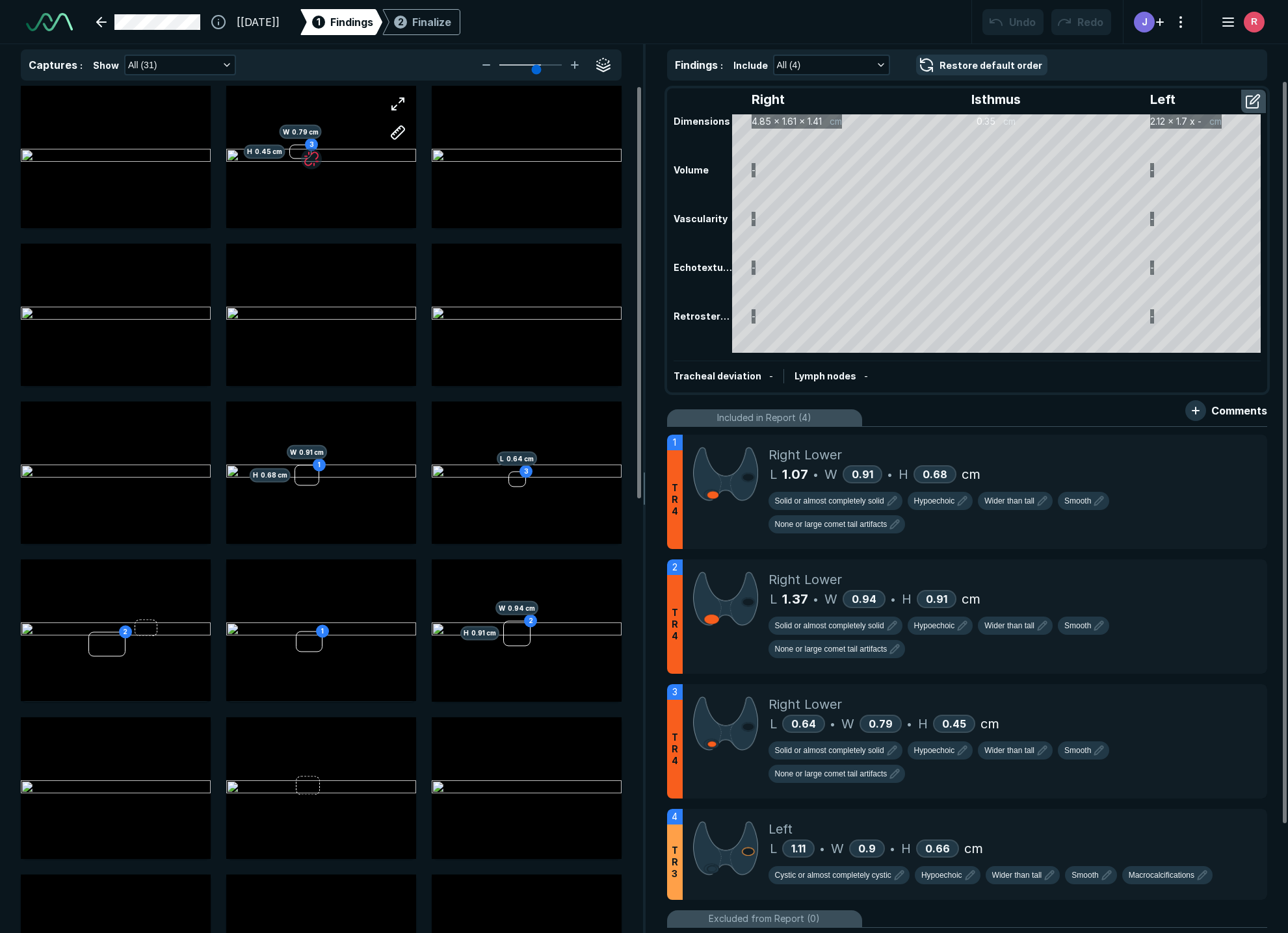
click at [270, 173] on div "3 H 0.45 cm W 0.79 cm" at bounding box center [320, 157] width 190 height 142
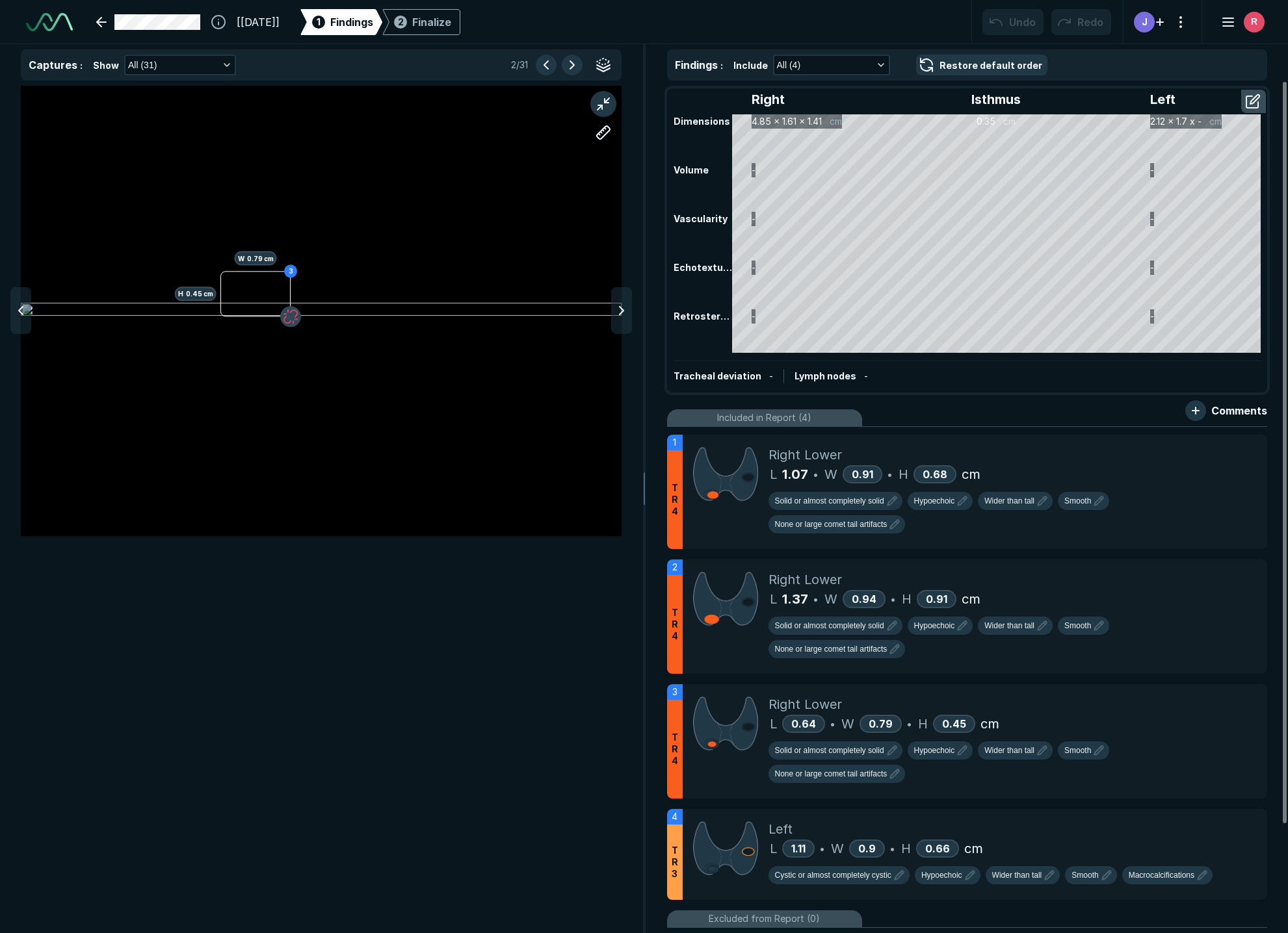
drag, startPoint x: 288, startPoint y: 314, endPoint x: 297, endPoint y: 324, distance: 13.5
click at [303, 329] on div "3 H 0.45 cm W 0.79 cm" at bounding box center [321, 311] width 601 height 450
click at [385, 307] on div "3 H 0.45 cm W 0.79 cm" at bounding box center [321, 311] width 601 height 450
click at [598, 105] on button "button" at bounding box center [603, 104] width 26 height 26
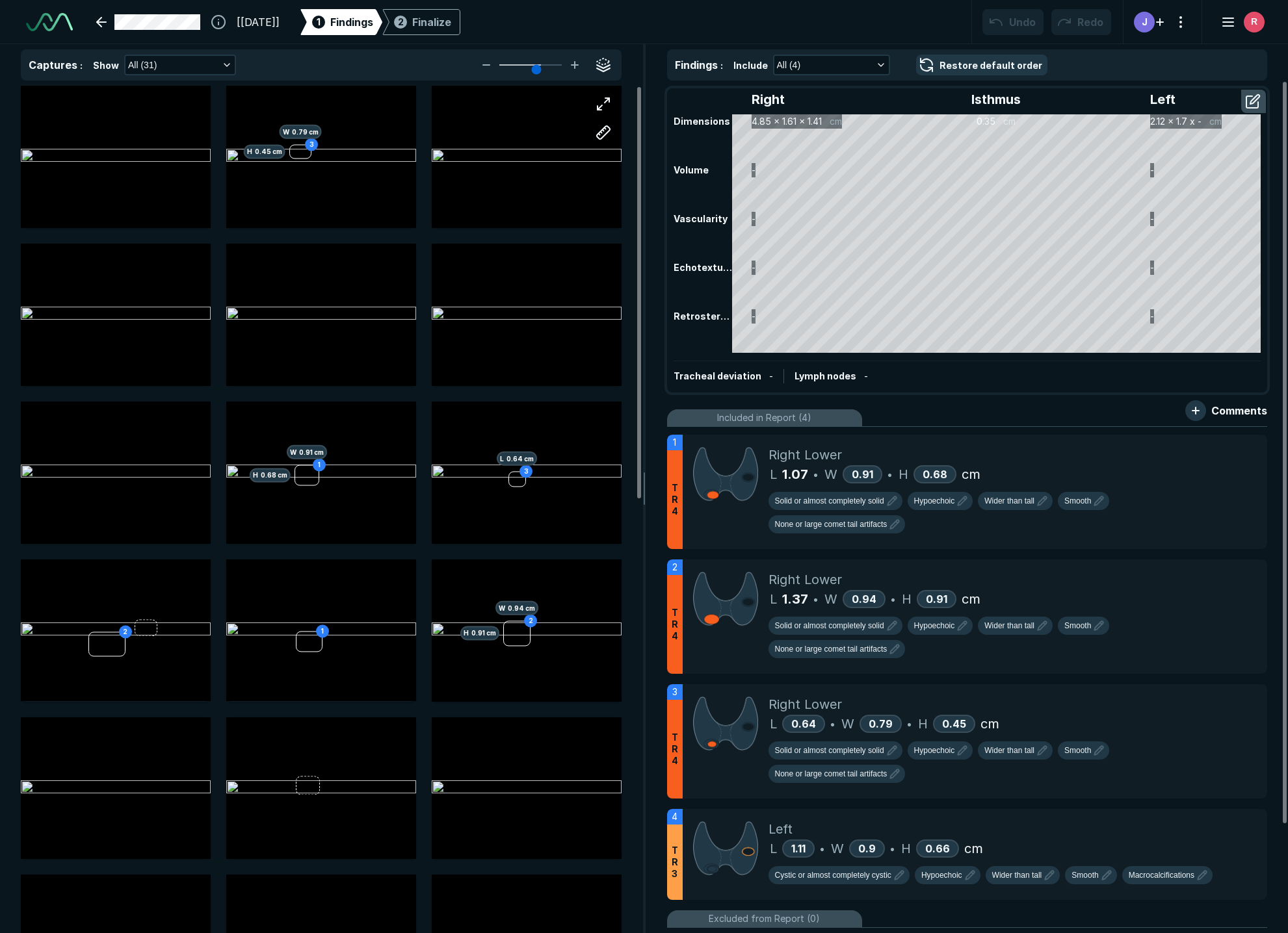
click at [515, 172] on div at bounding box center [526, 157] width 190 height 142
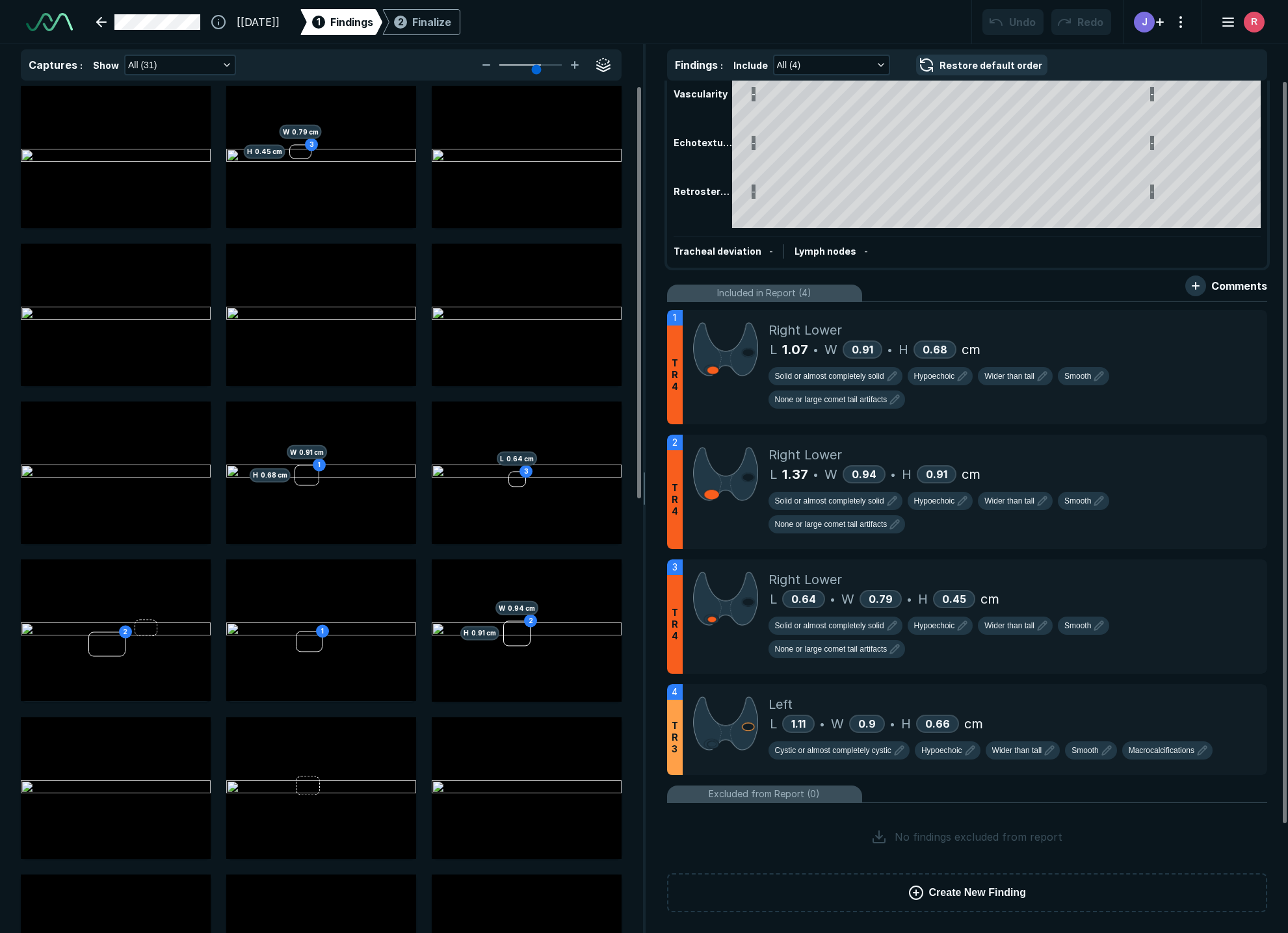
scroll to position [0, 0]
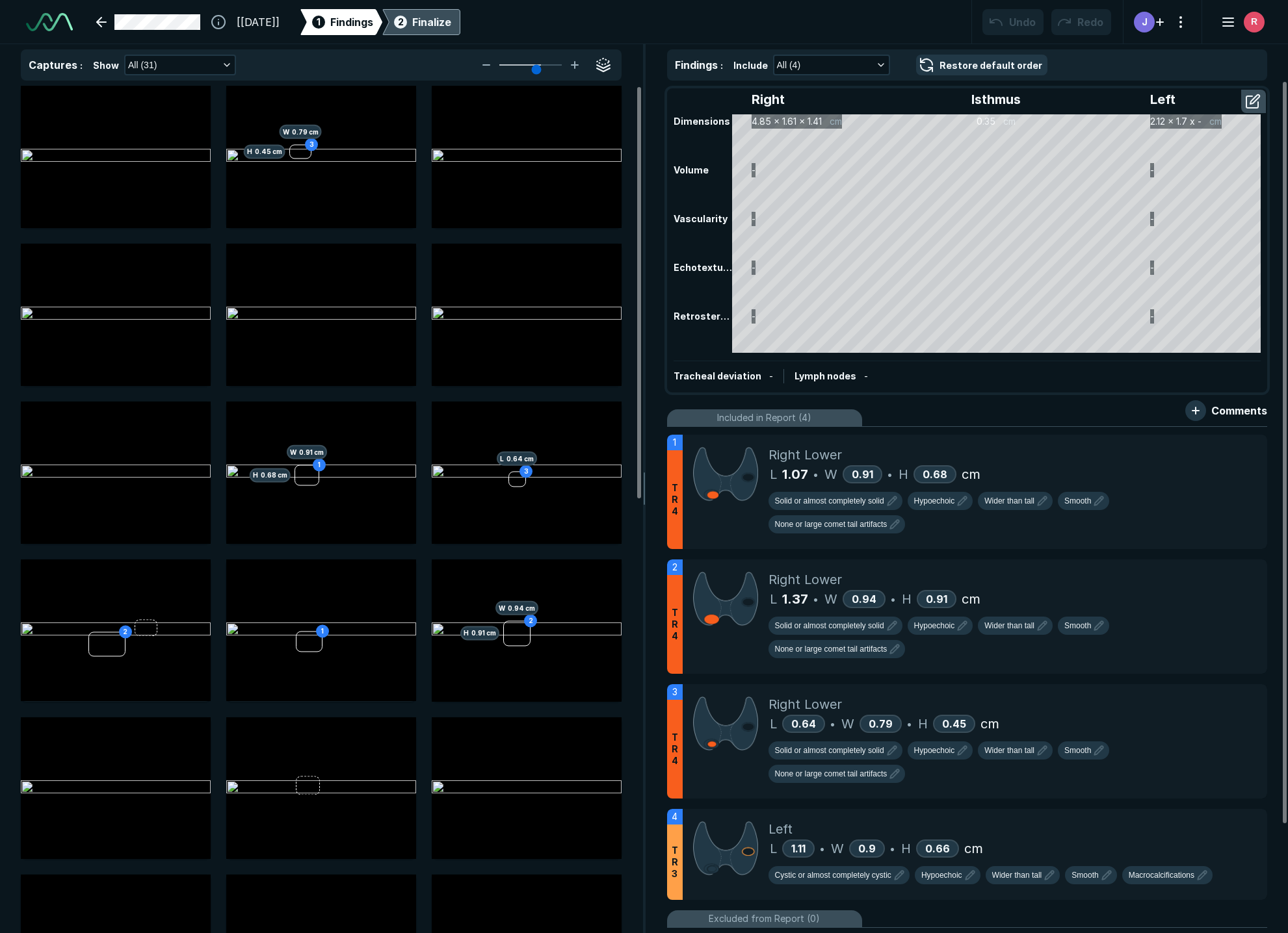
click at [449, 19] on div "Finalize" at bounding box center [432, 22] width 39 height 16
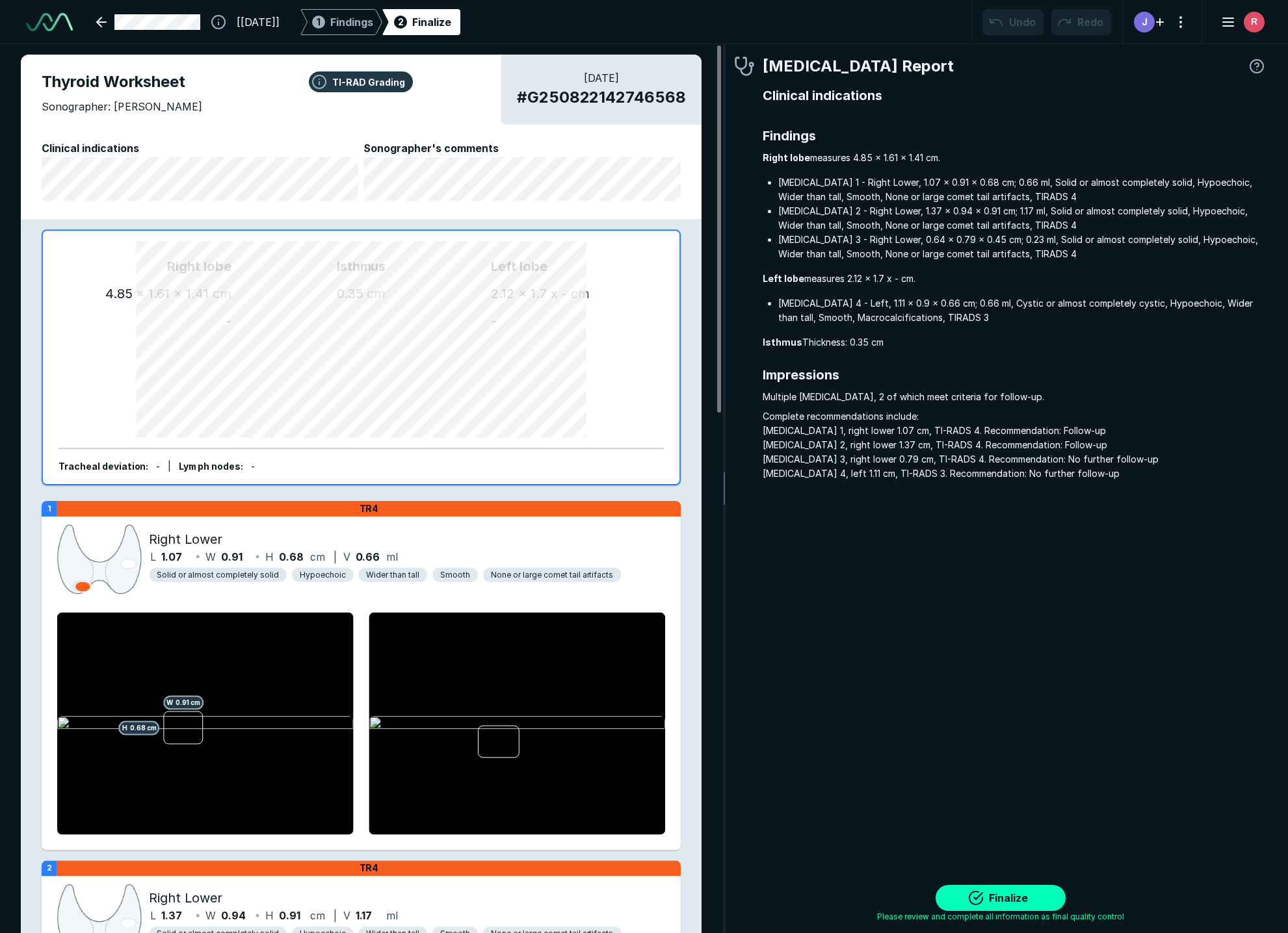
scroll to position [5596, 4049]
click at [363, 29] on div "1 Findings" at bounding box center [341, 22] width 64 height 26
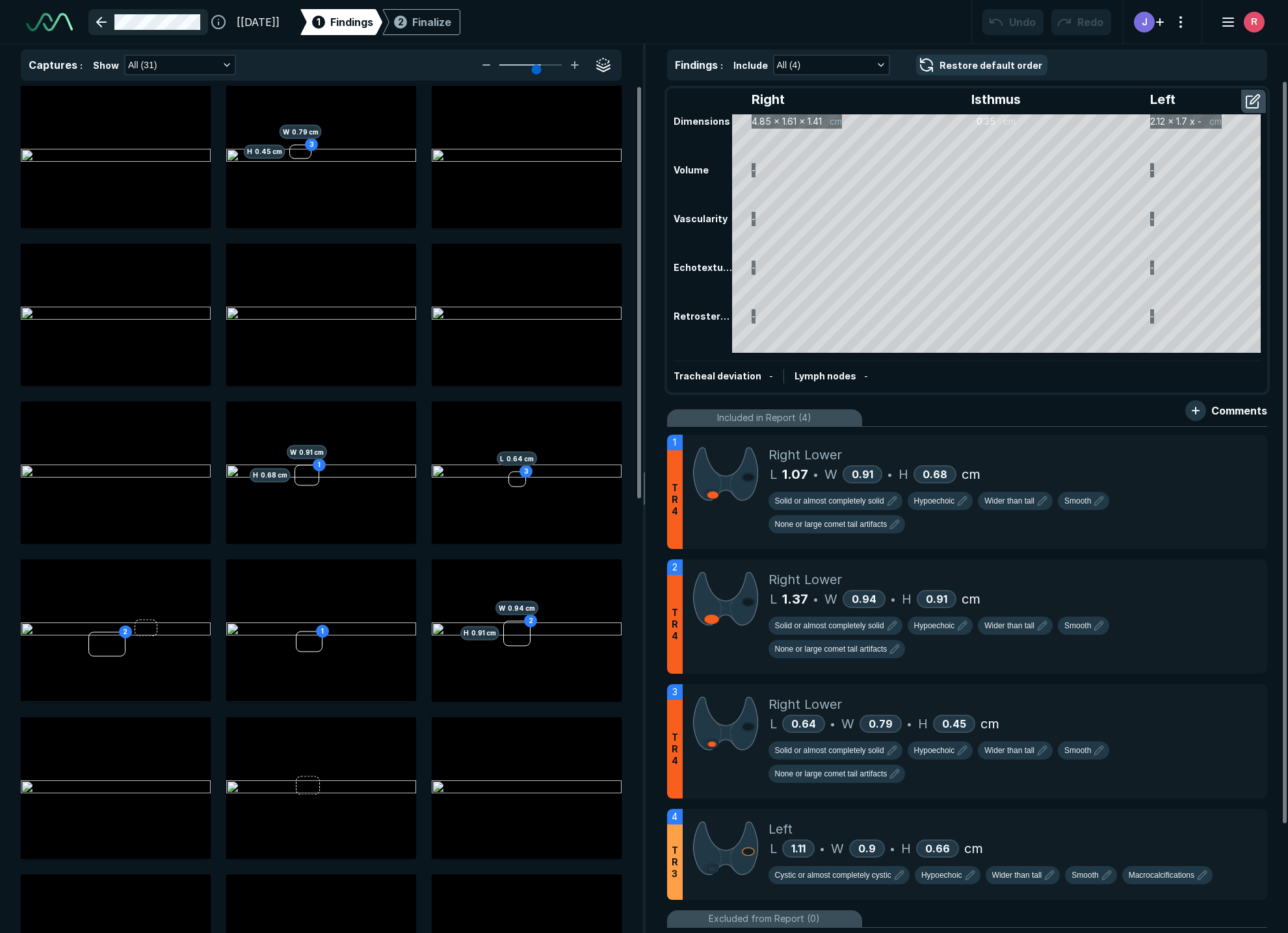
scroll to position [3000, 4360]
click at [108, 21] on link at bounding box center [148, 22] width 120 height 26
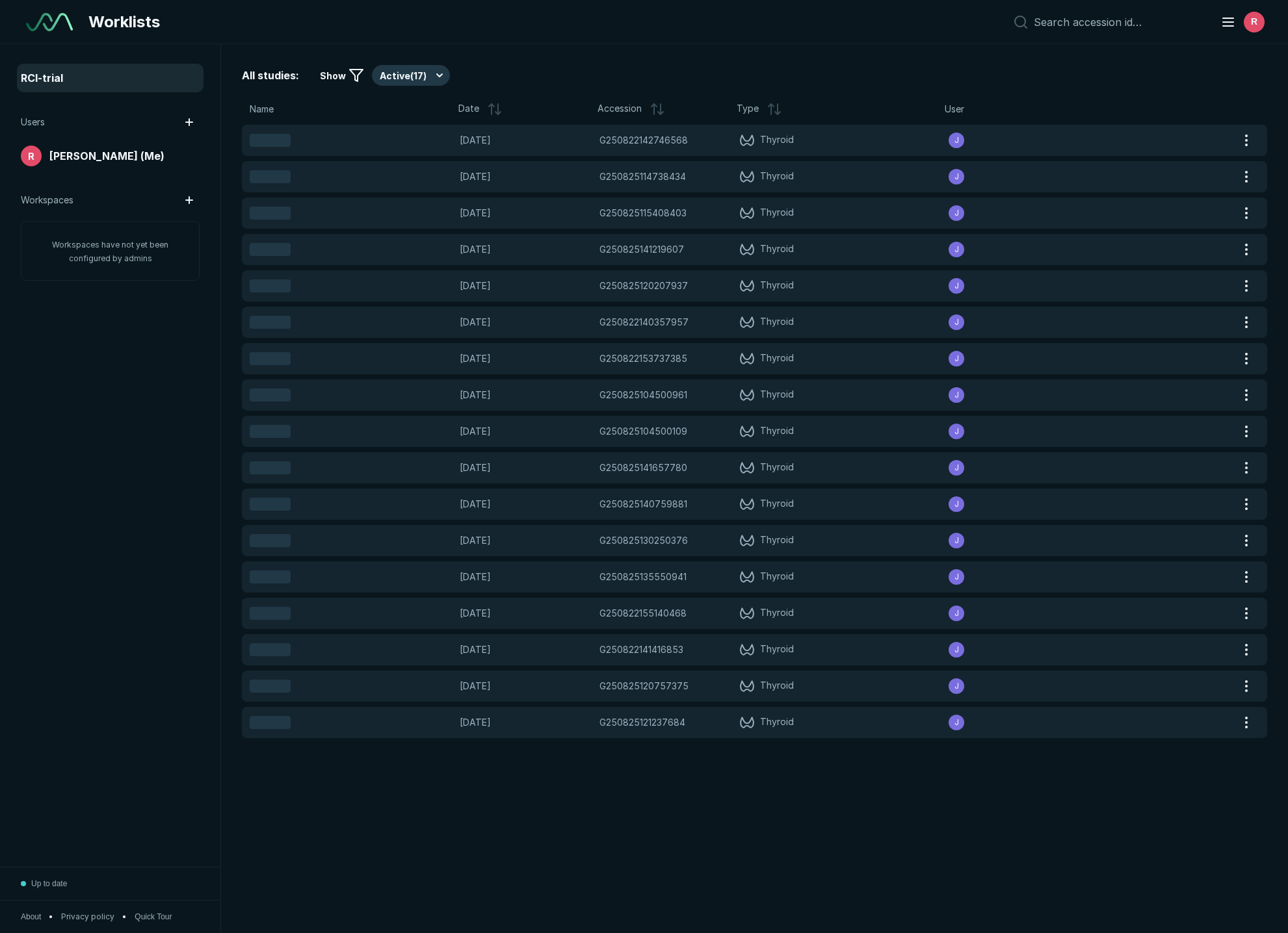
scroll to position [5435, 6263]
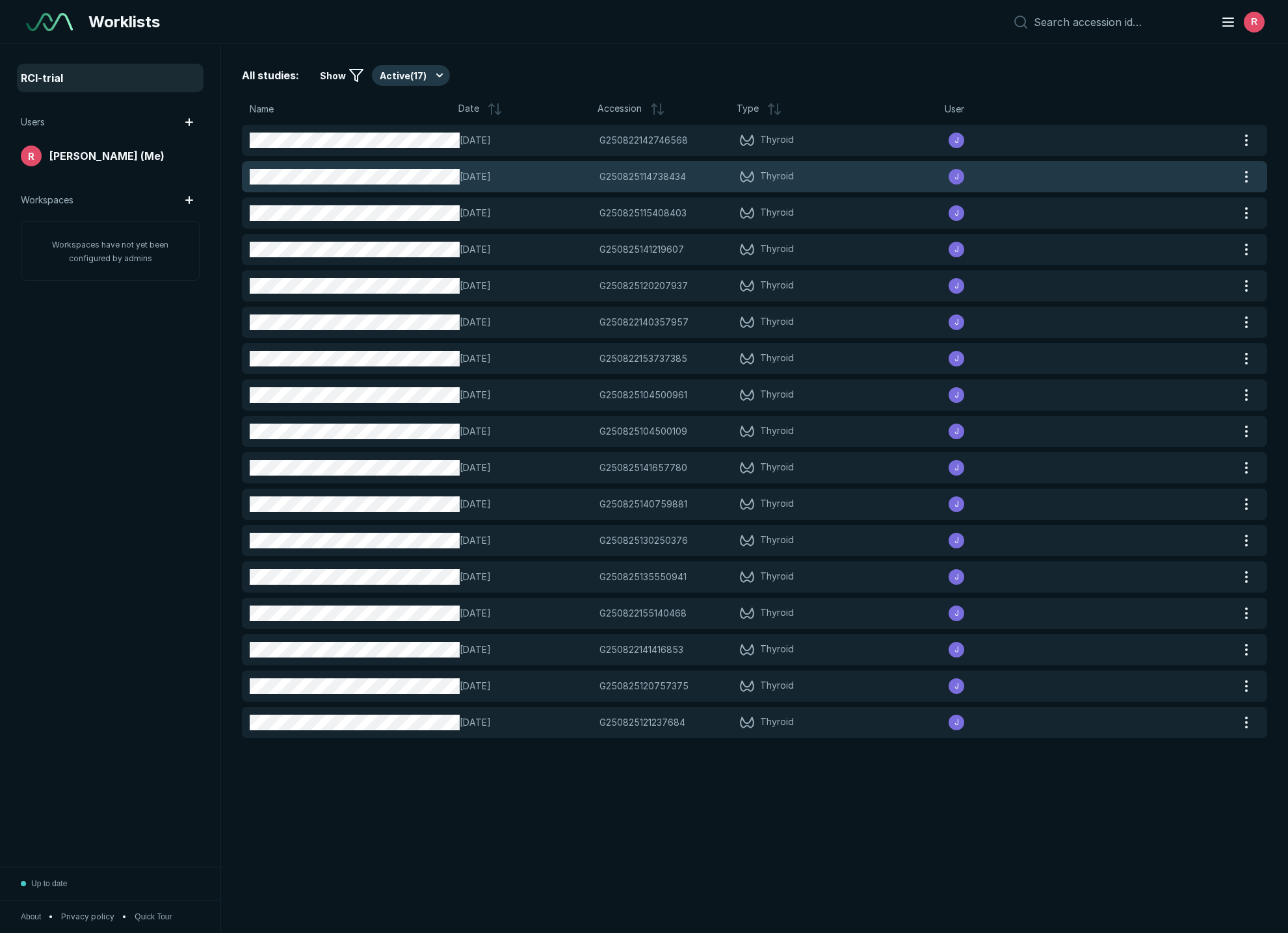
click at [388, 185] on div "[DATE] G250825114738434 G250825114738434 Thyroid J" at bounding box center [738, 176] width 994 height 31
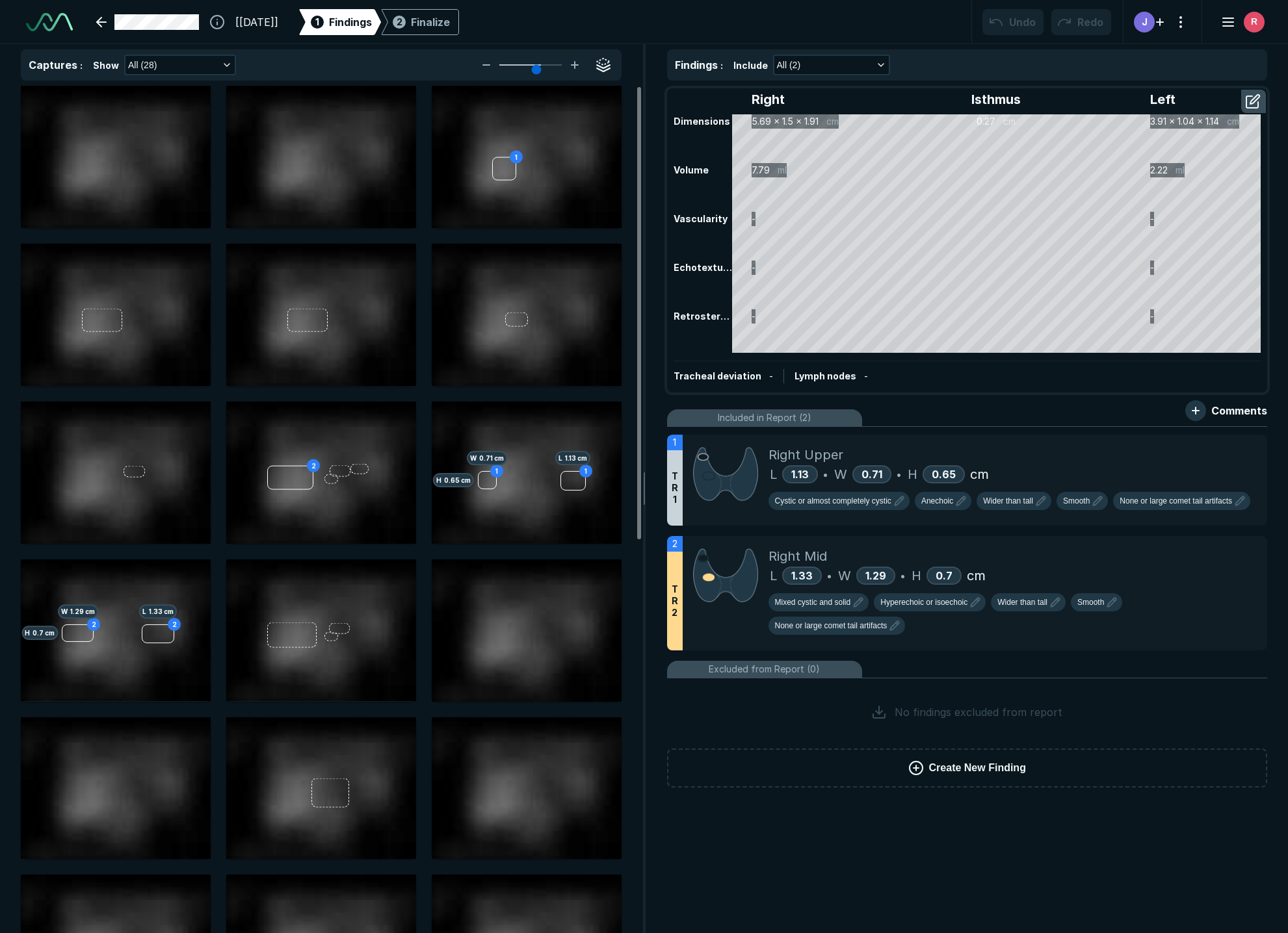
scroll to position [3000, 4360]
